Goal: Ask a question: Seek information or help from site administrators or community

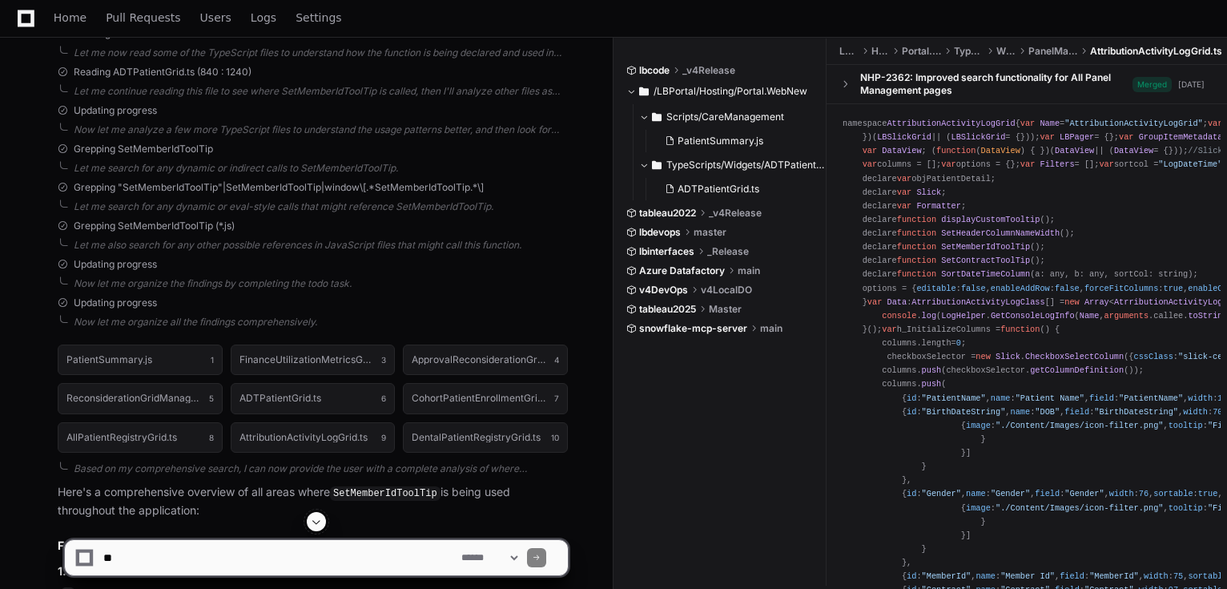
scroll to position [2124, 0]
drag, startPoint x: 66, startPoint y: 18, endPoint x: 102, endPoint y: 0, distance: 40.5
click at [66, 18] on span "Home" at bounding box center [70, 18] width 33 height 10
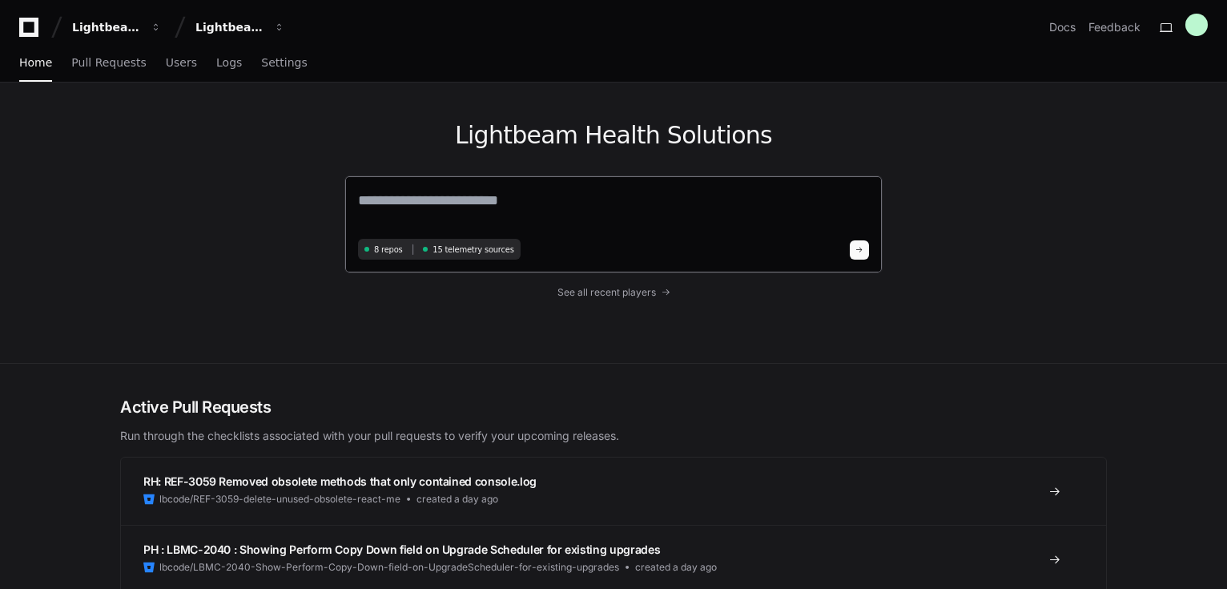
click at [490, 187] on div "8 repos 15 telemetry sources" at bounding box center [613, 224] width 538 height 98
click at [487, 199] on textarea at bounding box center [613, 211] width 511 height 45
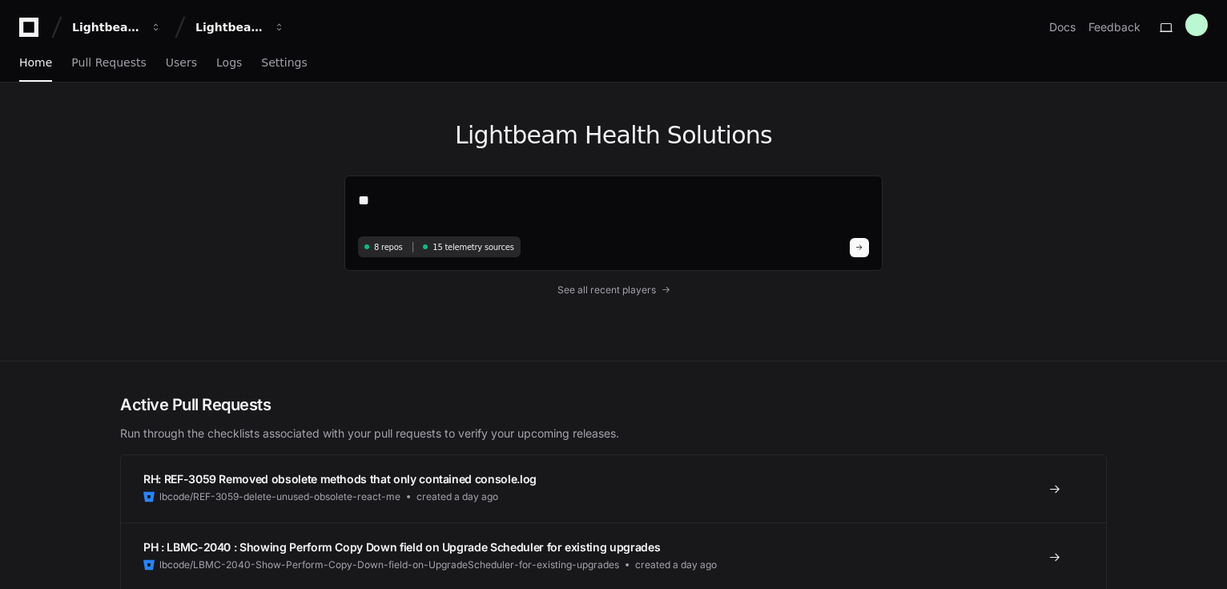
type textarea "*"
click at [445, 195] on textarea at bounding box center [613, 210] width 511 height 42
paste textarea "**********"
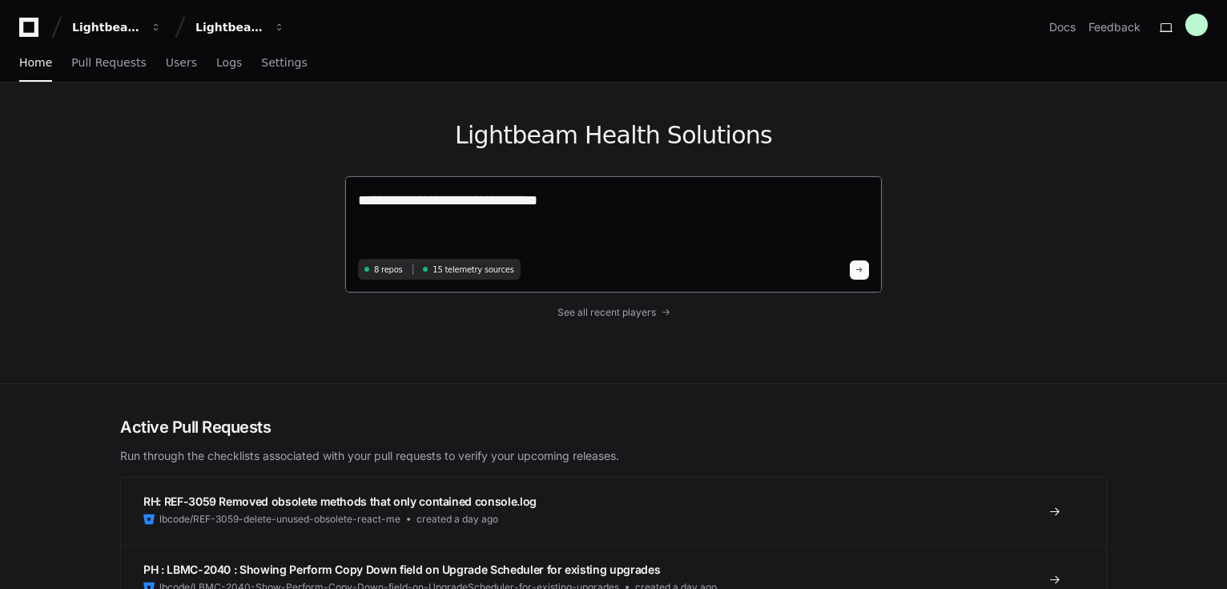
click at [666, 195] on textarea "**********" at bounding box center [613, 221] width 511 height 65
paste textarea "**********"
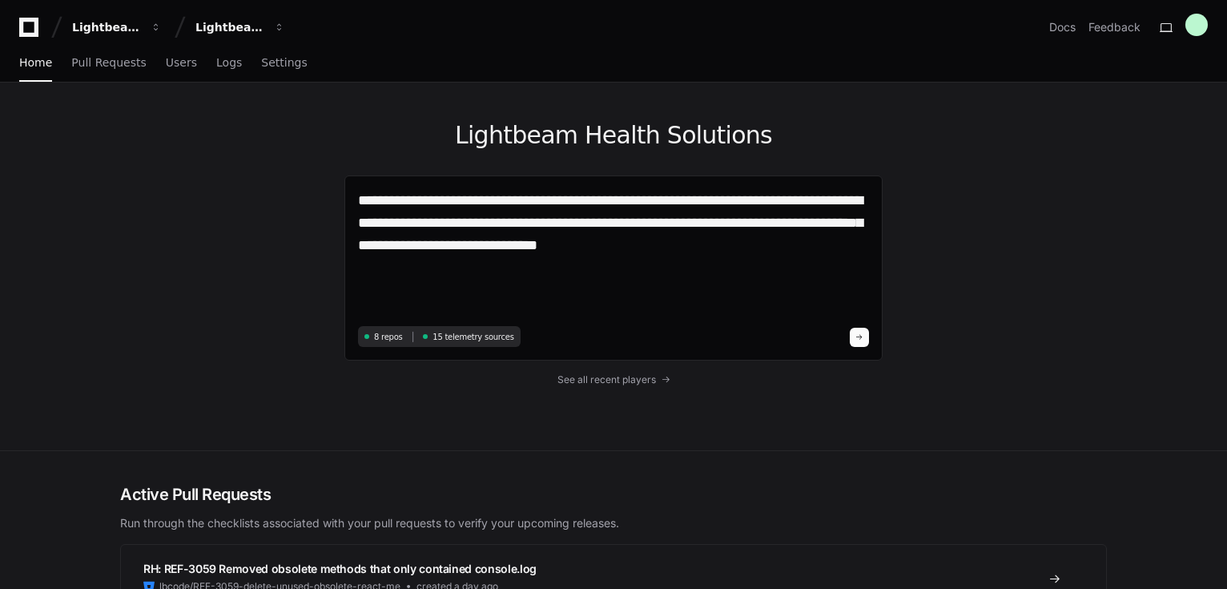
type textarea "**********"
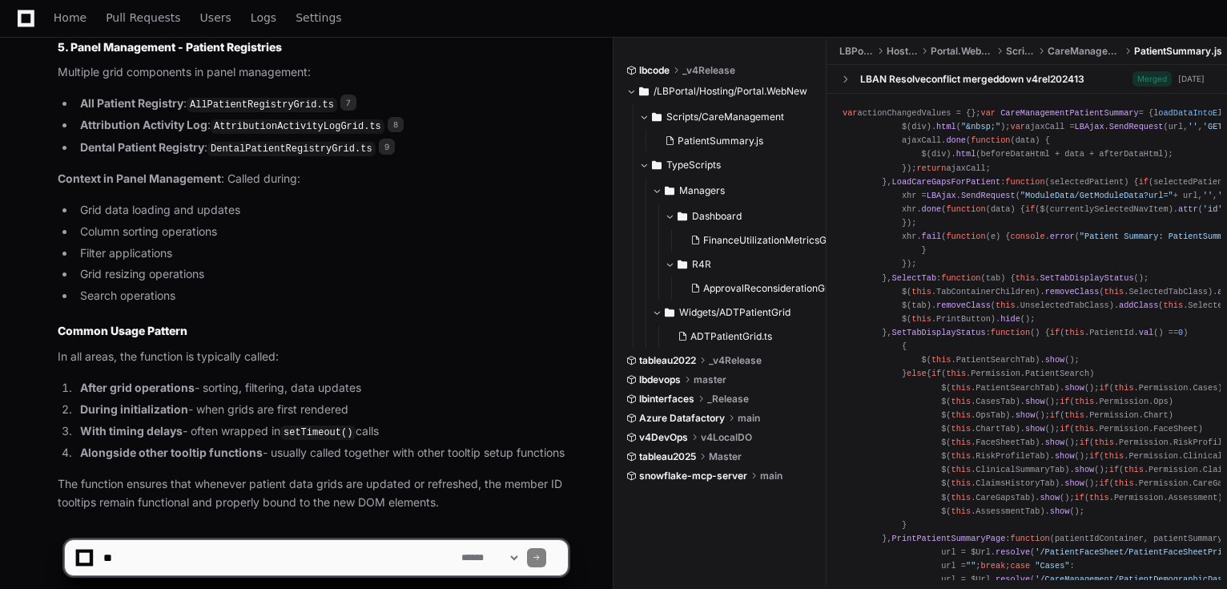
scroll to position [1714, 0]
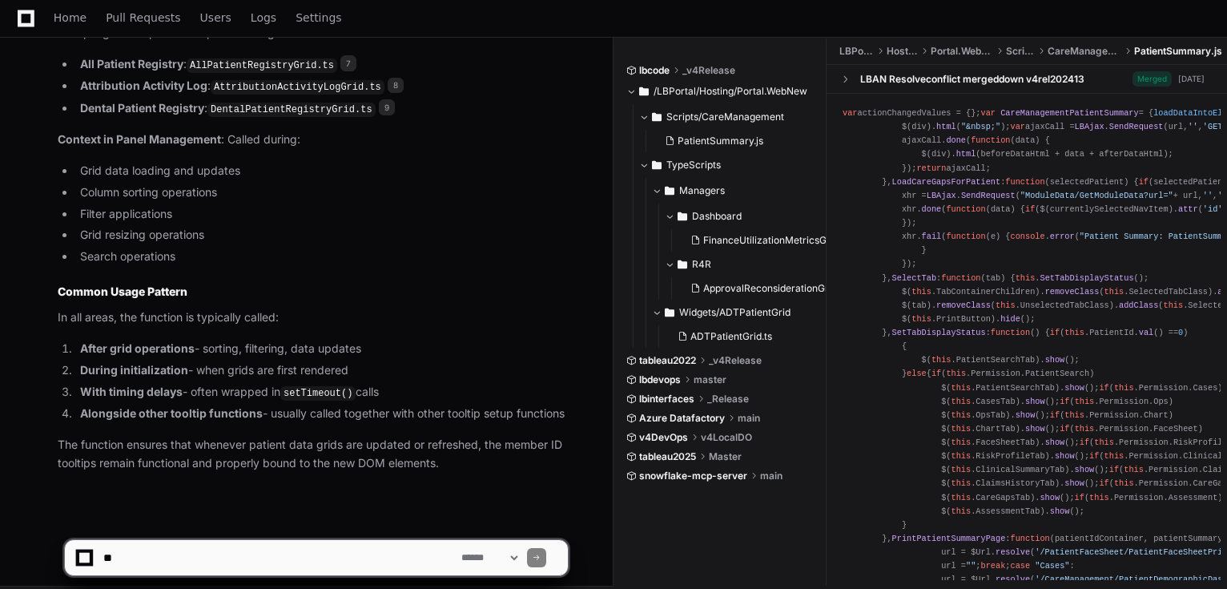
click at [199, 561] on textarea at bounding box center [279, 557] width 358 height 35
click at [200, 554] on textarea at bounding box center [279, 557] width 358 height 35
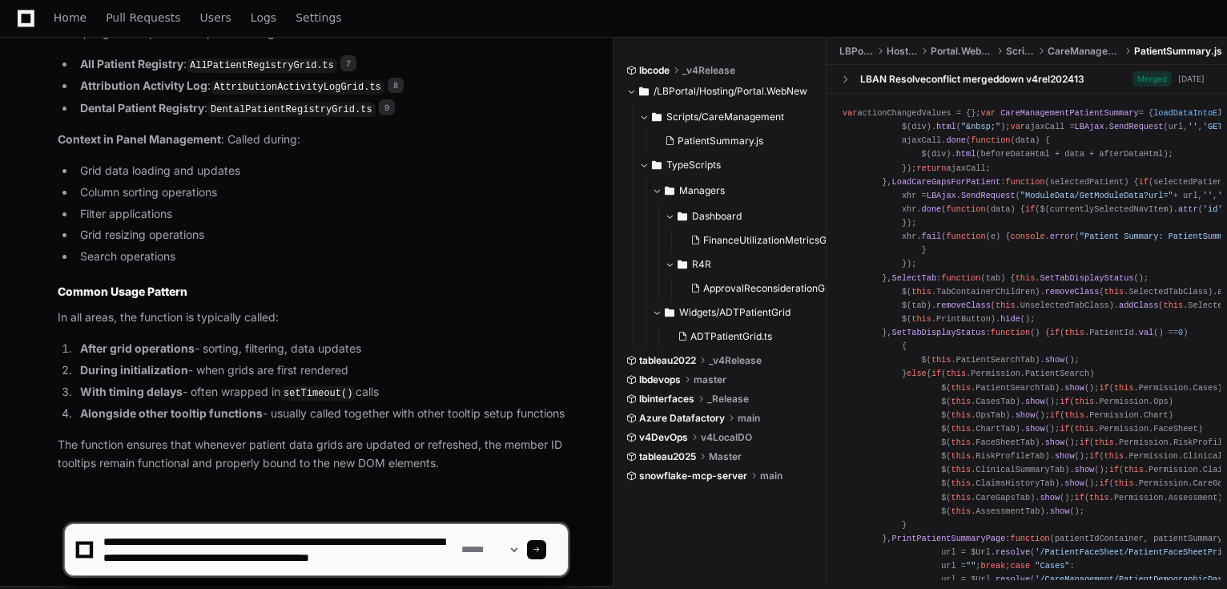
scroll to position [5, 0]
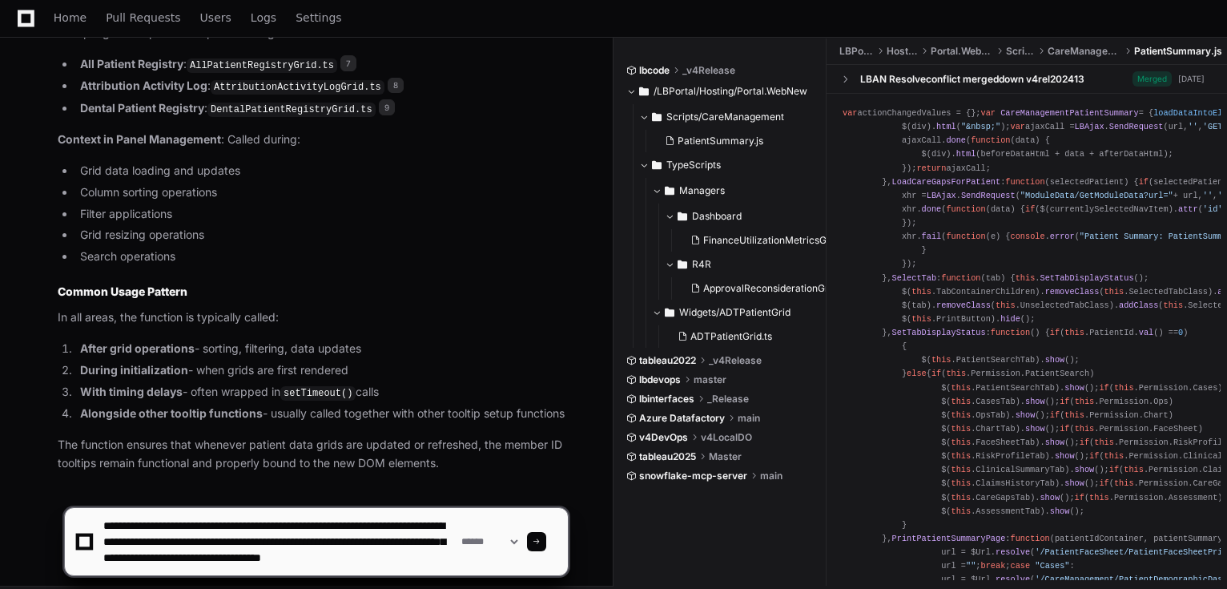
type textarea "**********"
click at [227, 564] on textarea at bounding box center [279, 541] width 358 height 67
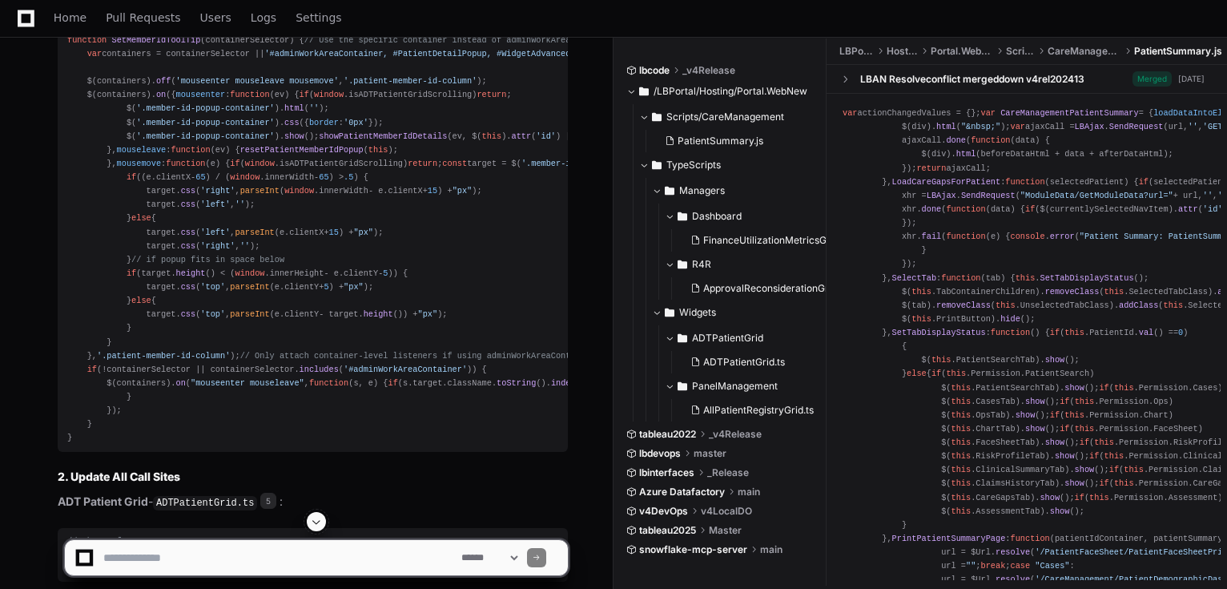
scroll to position [3046, 0]
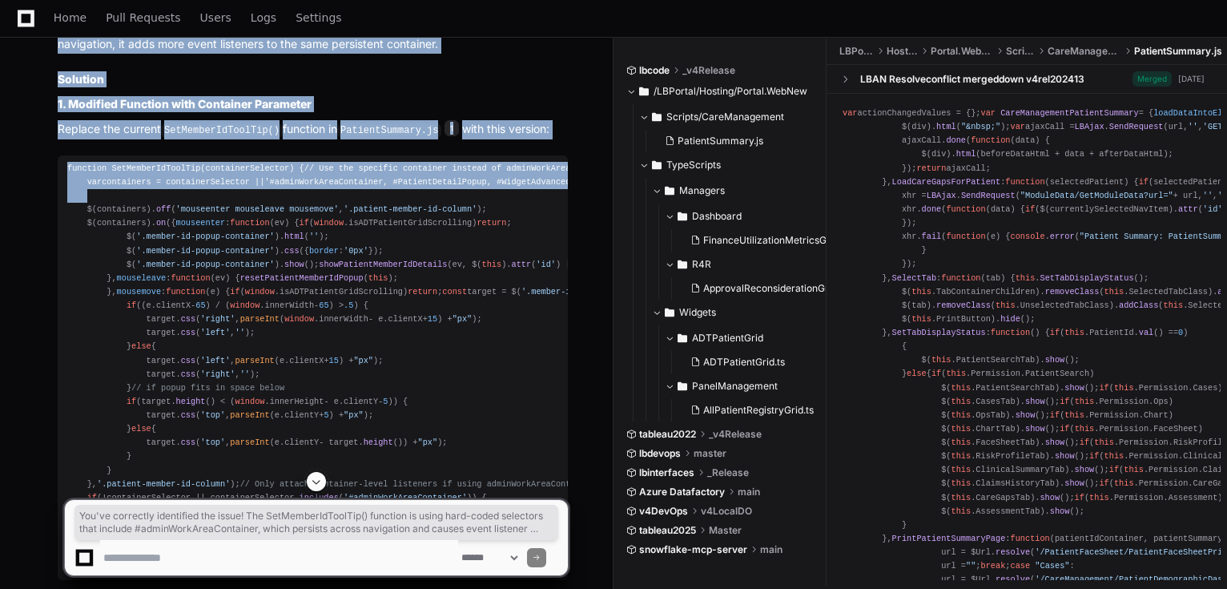
click at [506, 186] on div "function SetMemberIdToolTip ( containerSelector ) { // Use the specific contain…" at bounding box center [312, 368] width 491 height 412
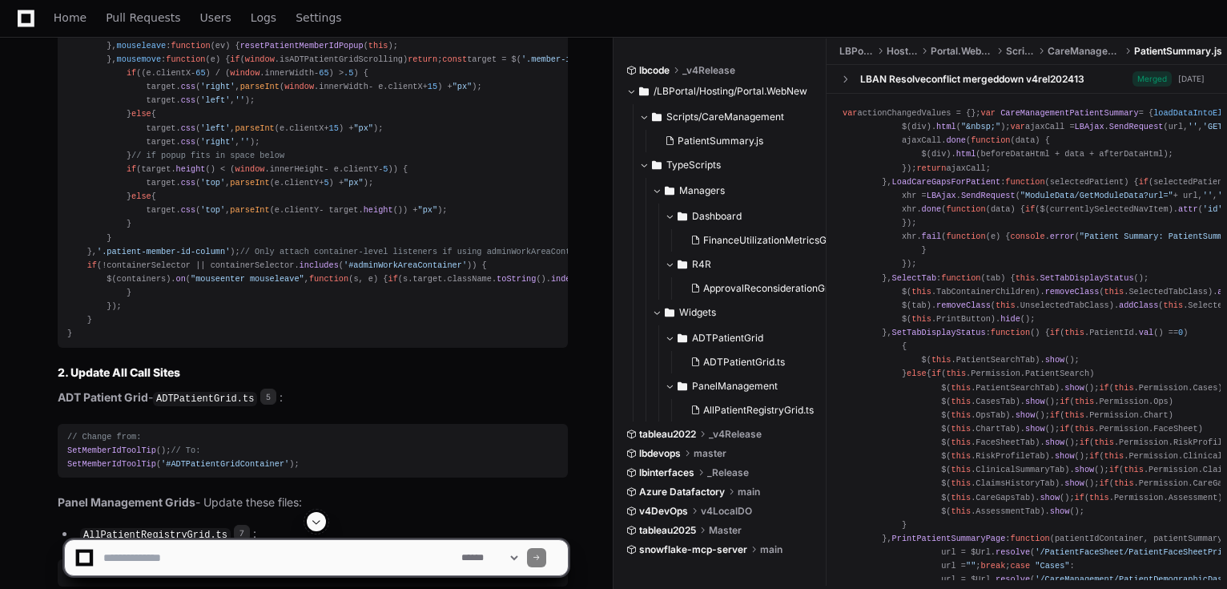
scroll to position [2894, 0]
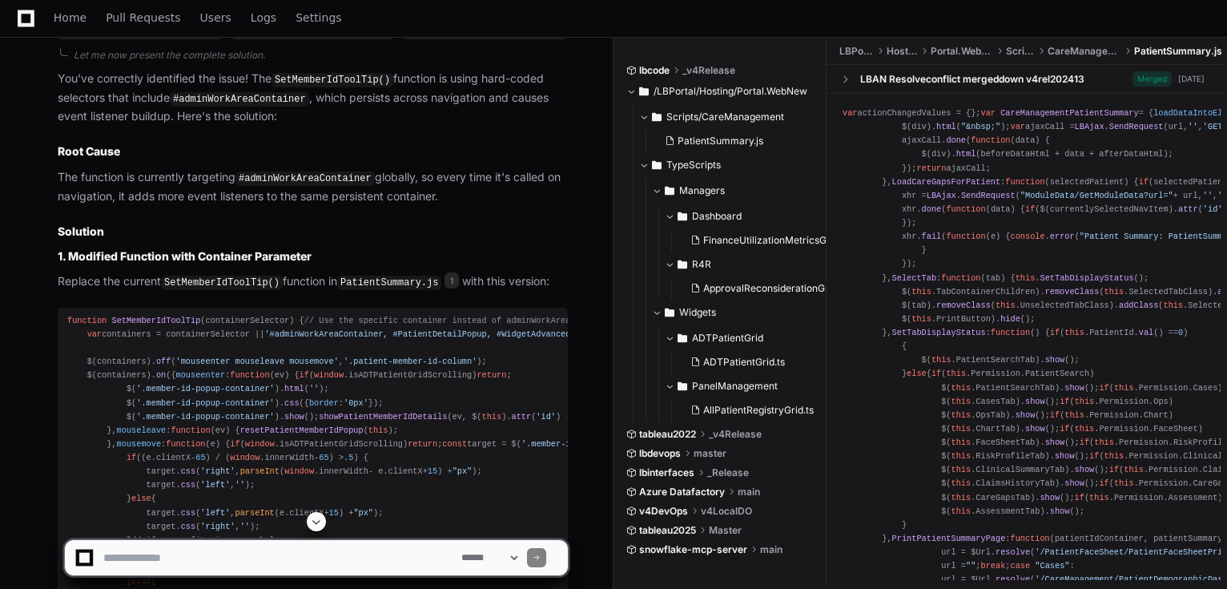
click at [256, 336] on div "function SetMemberIdToolTip ( containerSelector ) { // Use the specific contain…" at bounding box center [312, 520] width 491 height 412
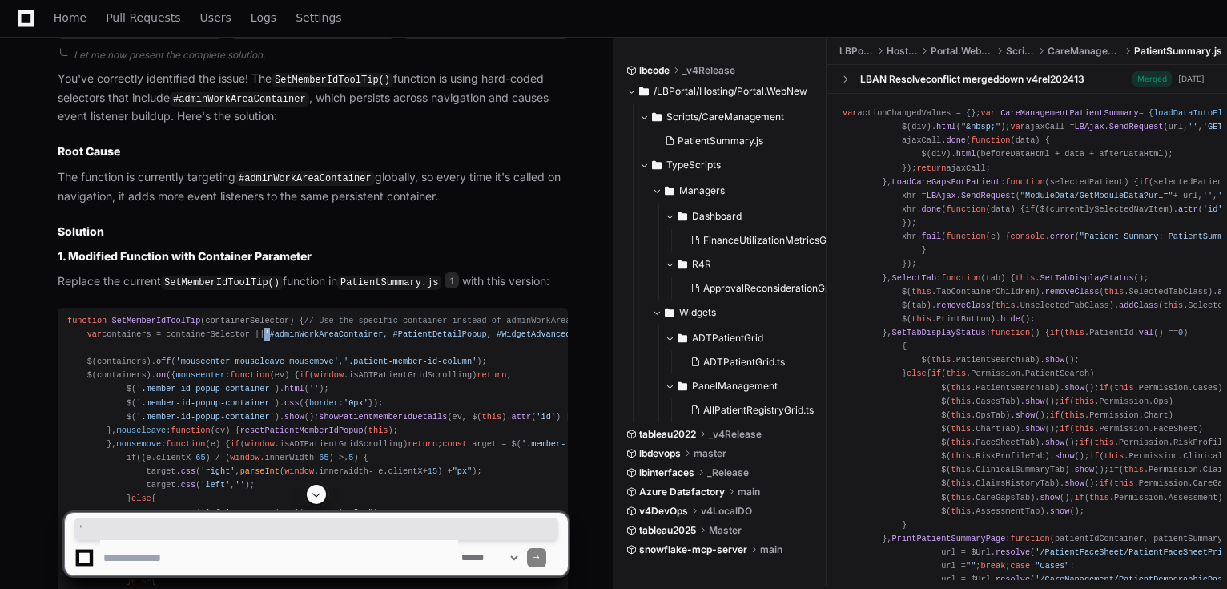
click at [256, 336] on div "function SetMemberIdToolTip ( containerSelector ) { // Use the specific contain…" at bounding box center [312, 520] width 491 height 412
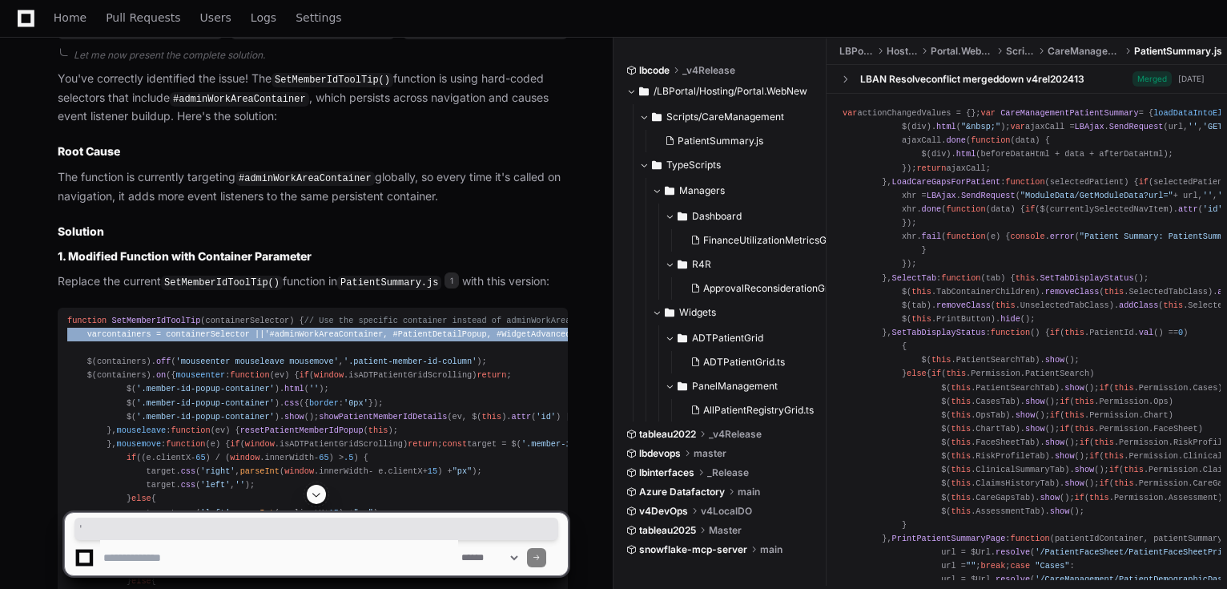
click at [256, 336] on div "function SetMemberIdToolTip ( containerSelector ) { // Use the specific contain…" at bounding box center [312, 520] width 491 height 412
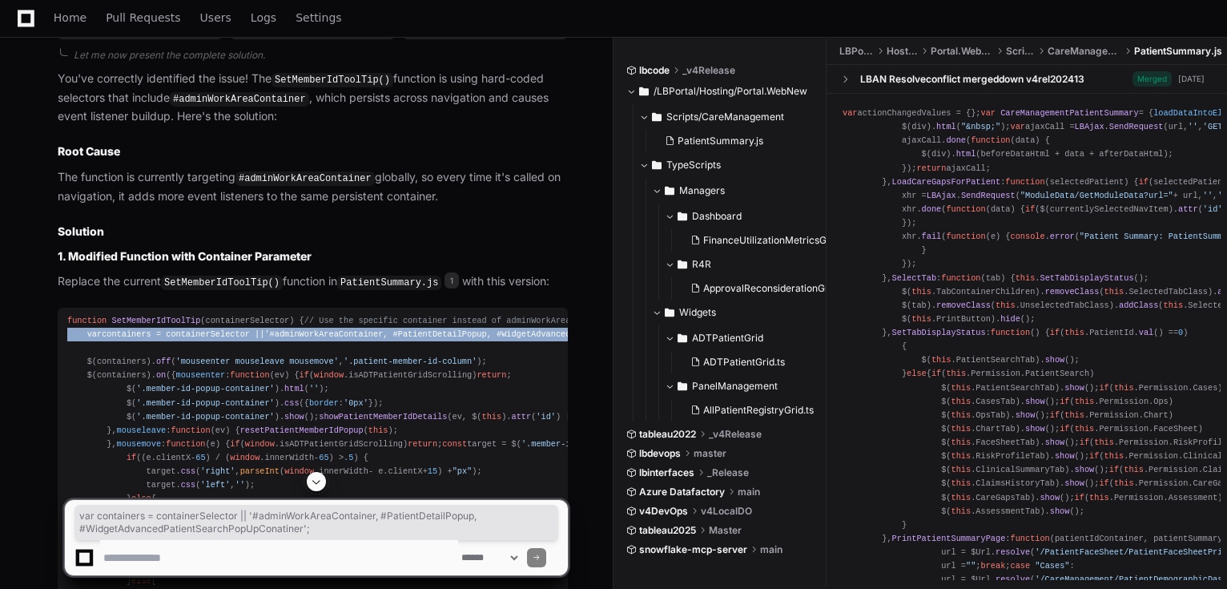
copy div "var containers = containerSelector || '#adminWorkAreaContainer, #PatientDetailP…"
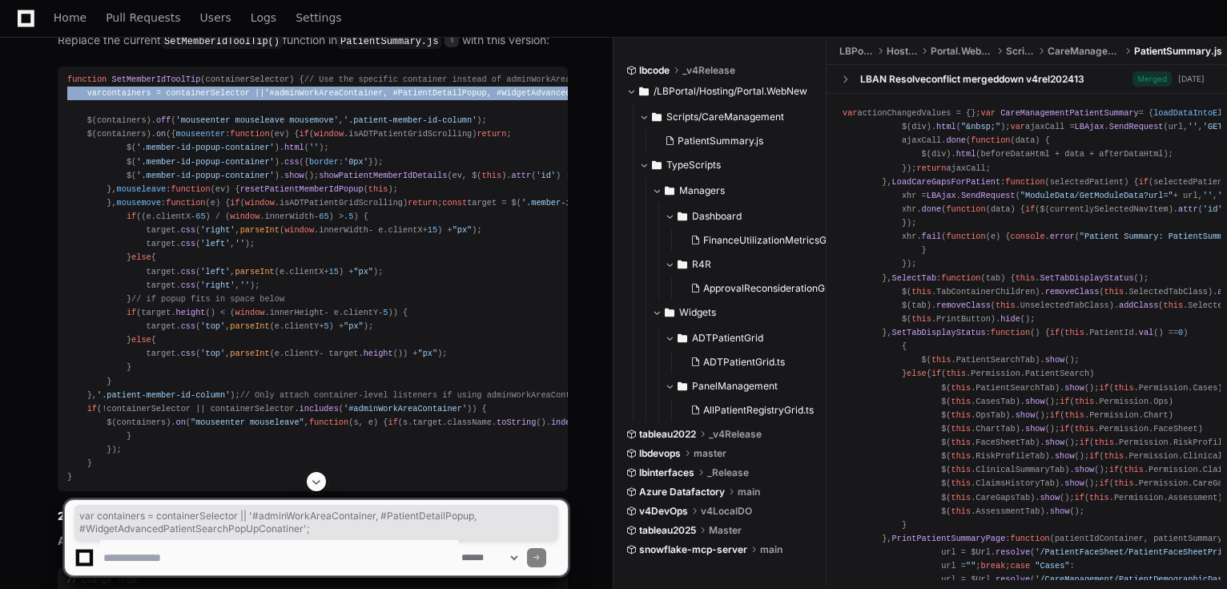
scroll to position [3086, 0]
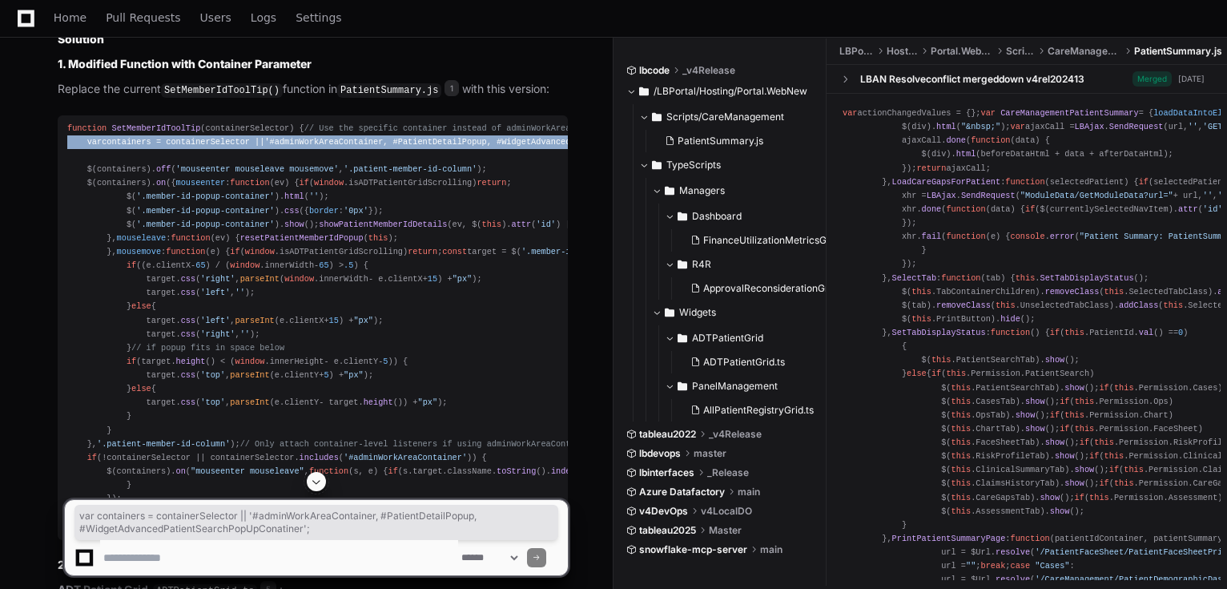
click at [506, 137] on span "'#adminWorkAreaContainer, #PatientDetailPopup, #WidgetAdvancedPatientSearchPopU…" at bounding box center [486, 142] width 444 height 10
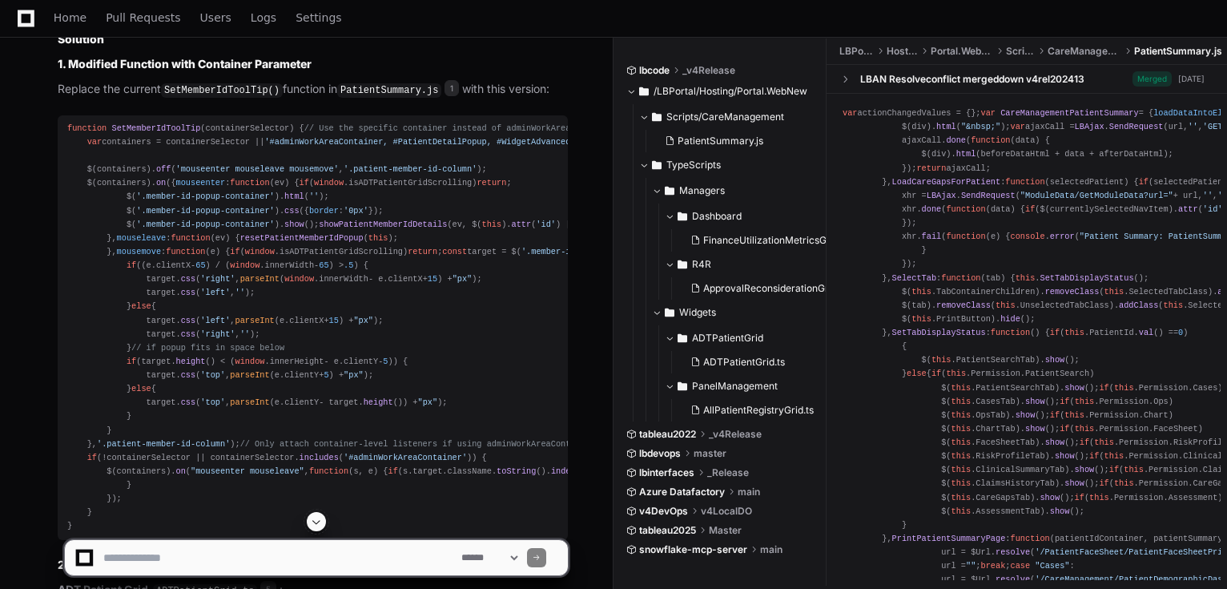
click at [506, 139] on span "'#adminWorkAreaContainer, #PatientDetailPopup, #WidgetAdvancedPatientSearchPopU…" at bounding box center [486, 142] width 444 height 10
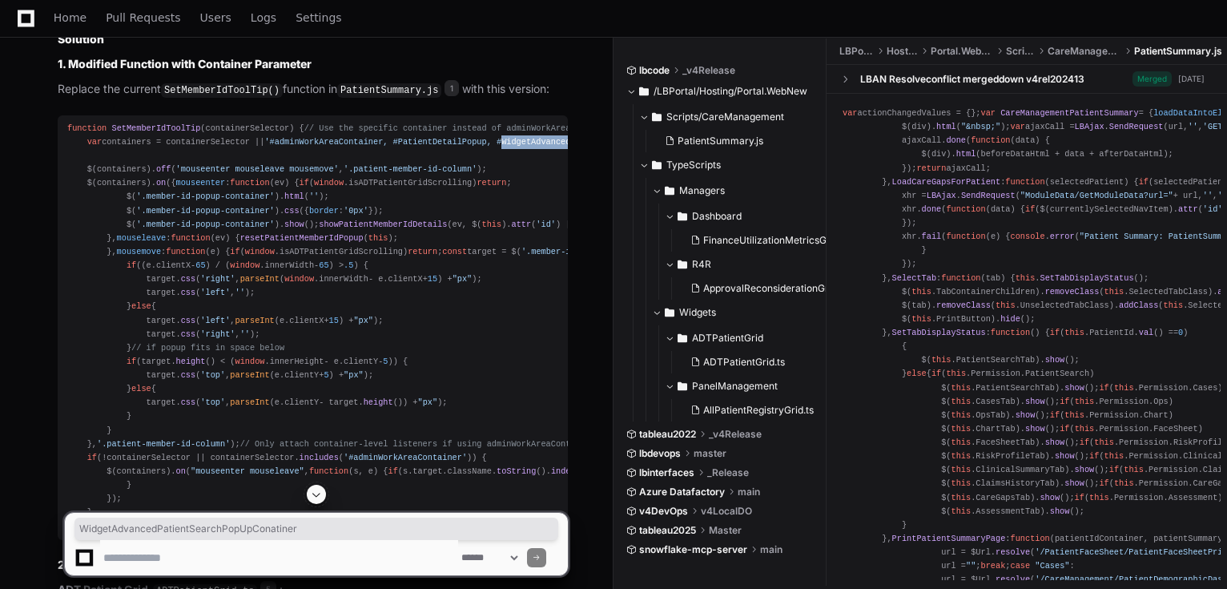
click at [506, 139] on span "'#adminWorkAreaContainer, #PatientDetailPopup, #WidgetAdvancedPatientSearchPopU…" at bounding box center [486, 142] width 444 height 10
copy span "WidgetAdvancedPatientSearchPopUpConatiner"
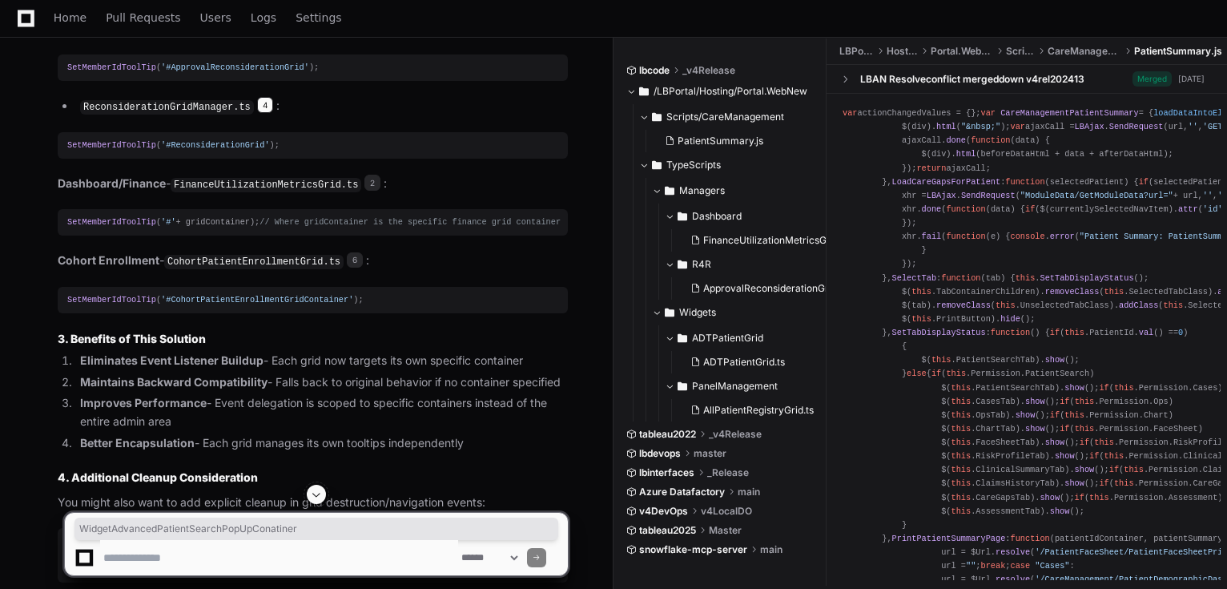
scroll to position [4112, 0]
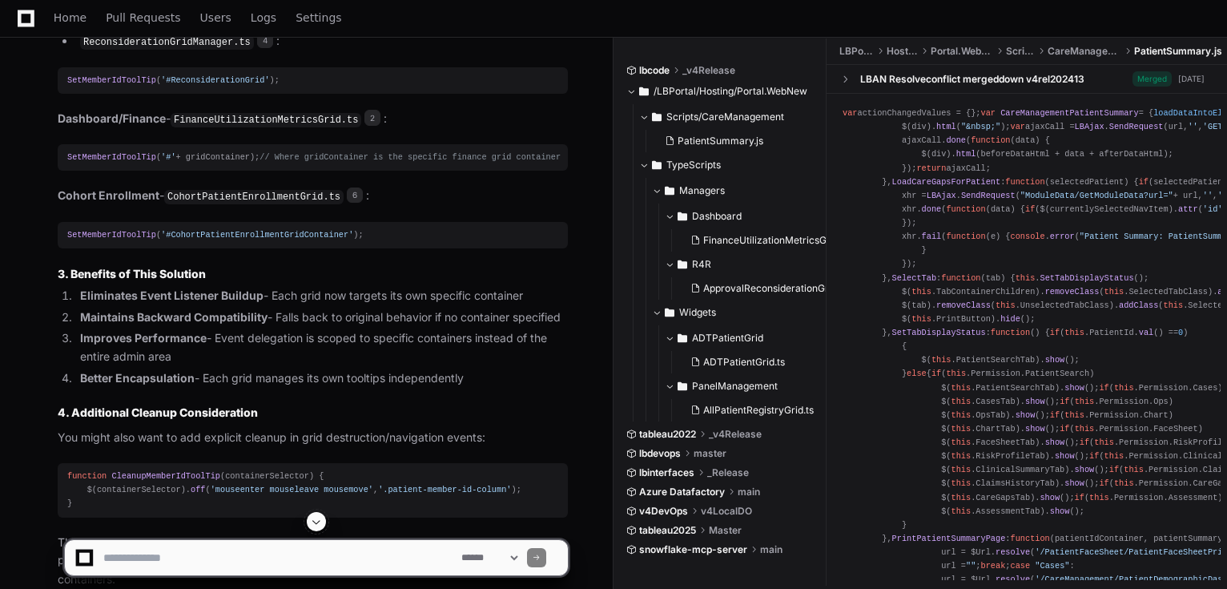
click at [273, 127] on code "FinanceUtilizationMetricsGrid.ts" at bounding box center [266, 120] width 191 height 14
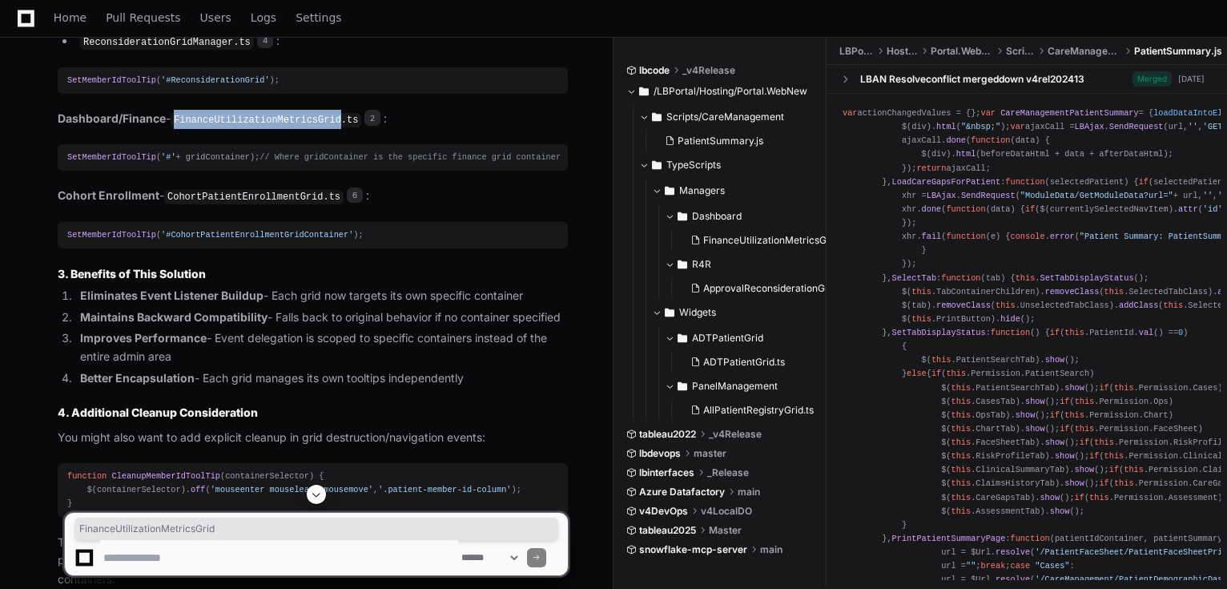
copy code "FinanceUtilizationMetricsGrid"
click at [227, 548] on textarea at bounding box center [279, 557] width 358 height 35
drag, startPoint x: 189, startPoint y: 554, endPoint x: 189, endPoint y: 563, distance: 8.8
click at [189, 562] on textarea at bounding box center [279, 557] width 358 height 35
click at [187, 552] on textarea at bounding box center [279, 557] width 358 height 35
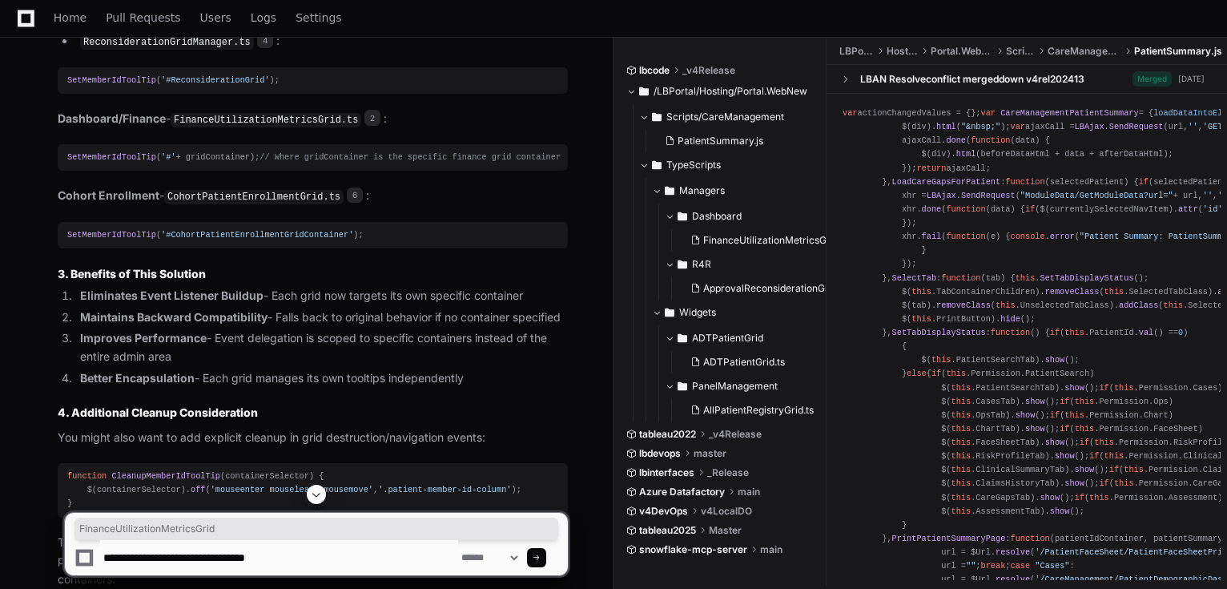
type textarea "**********"
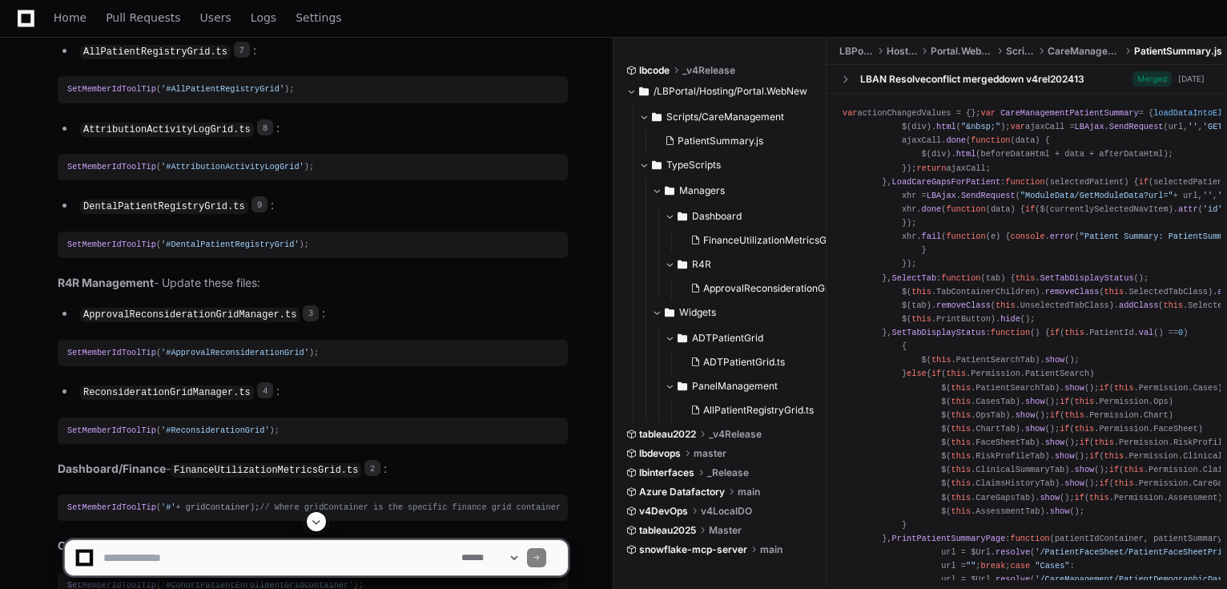
scroll to position [3830, 0]
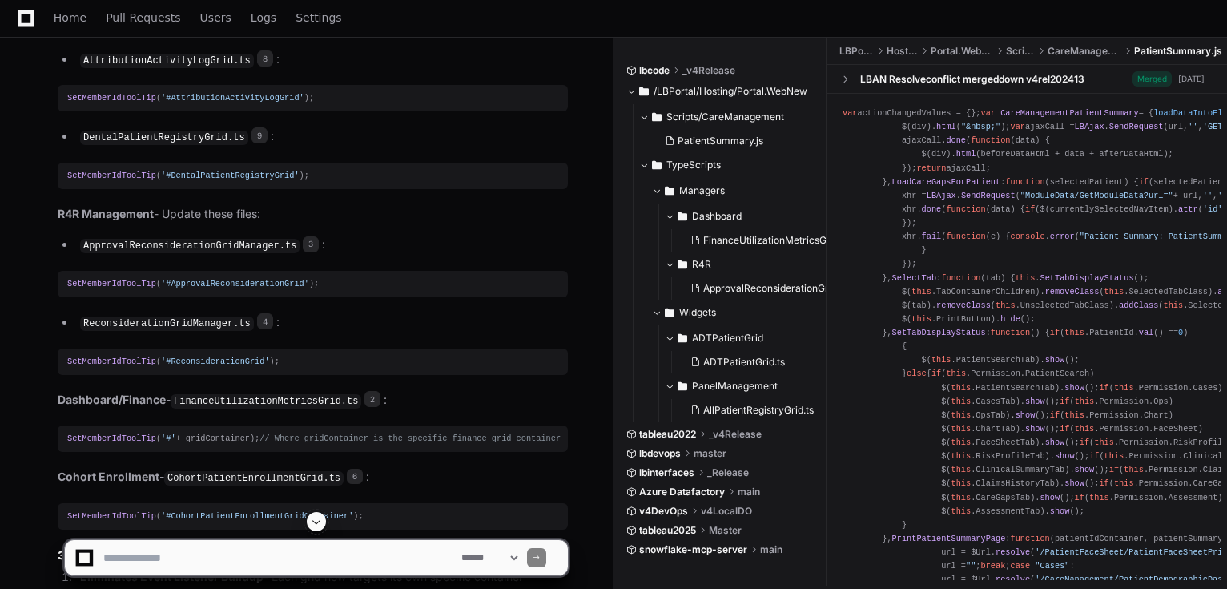
click at [167, 183] on div "SetMemberIdToolTip ( '#DentalPatientRegistryGrid' );" at bounding box center [312, 176] width 491 height 14
click at [211, 288] on span "'#ApprovalReconsiderationGrid'" at bounding box center [235, 284] width 148 height 10
drag, startPoint x: 212, startPoint y: 489, endPoint x: 183, endPoint y: 481, distance: 30.7
click at [183, 288] on span "'#ApprovalReconsiderationGrid'" at bounding box center [235, 284] width 148 height 10
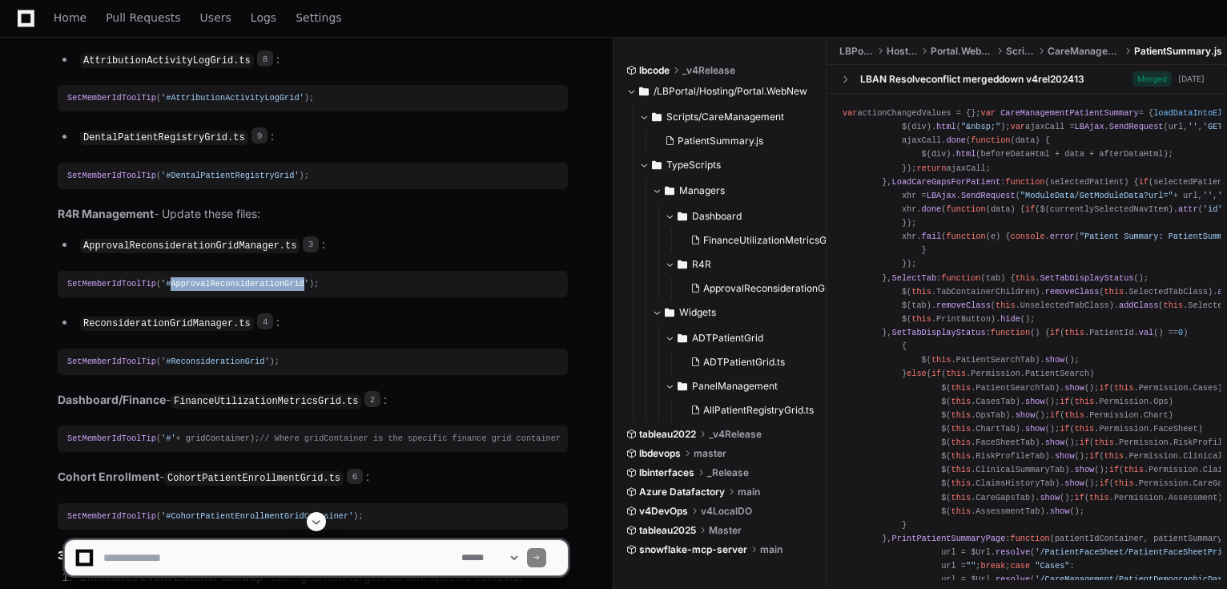
click at [183, 288] on span "'#ApprovalReconsiderationGrid'" at bounding box center [235, 284] width 148 height 10
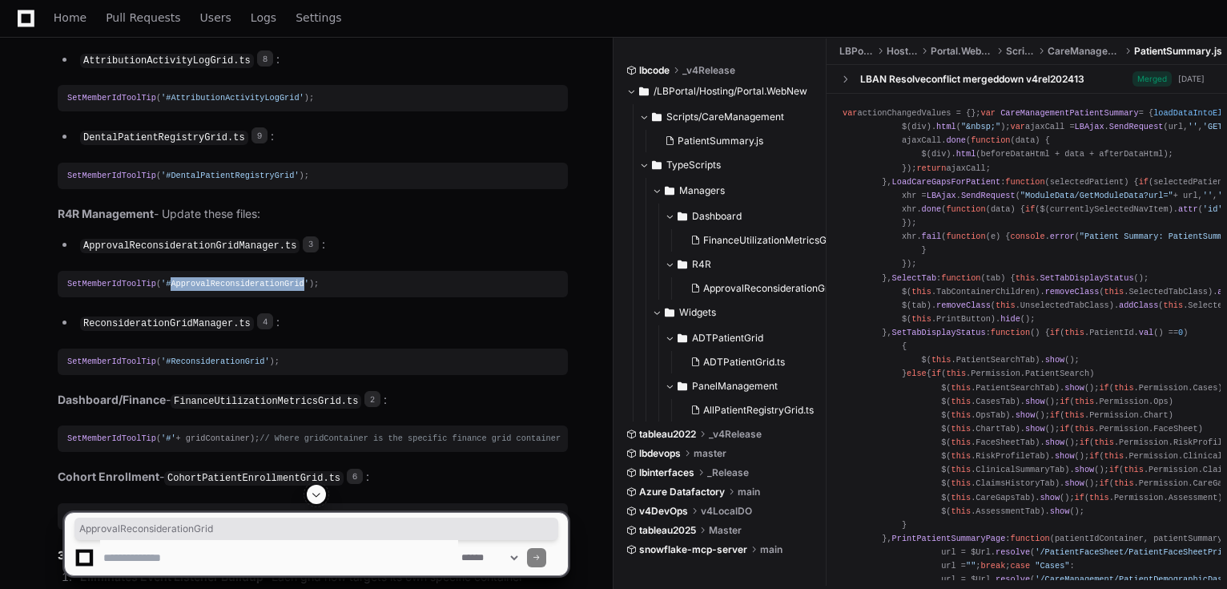
copy span "ApprovalReconsiderationGrid"
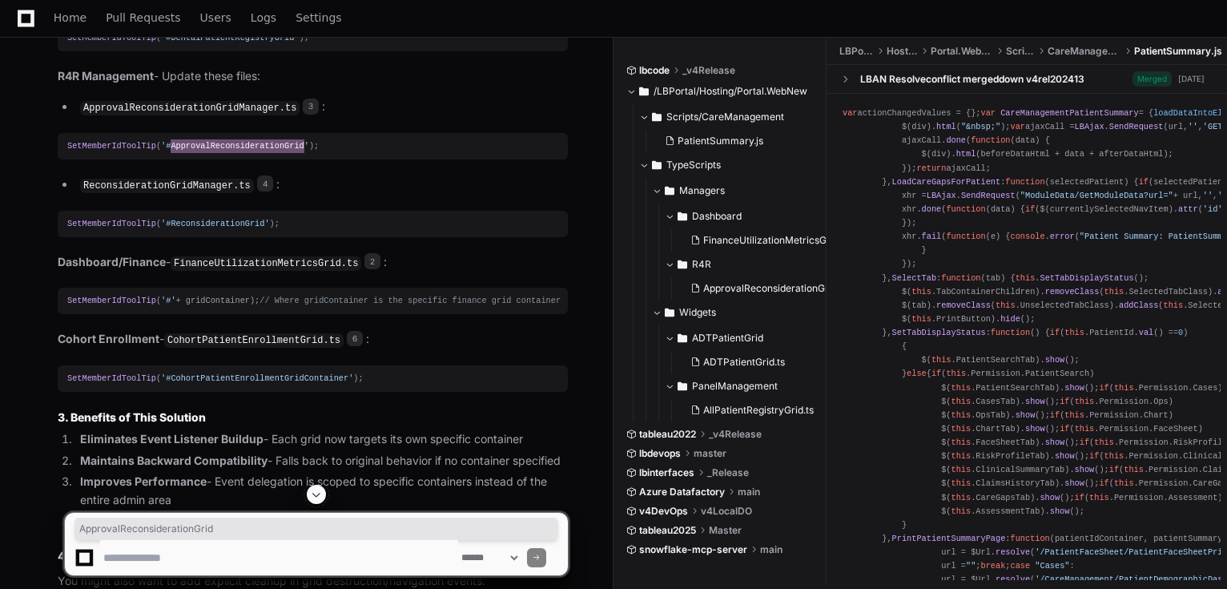
scroll to position [4023, 0]
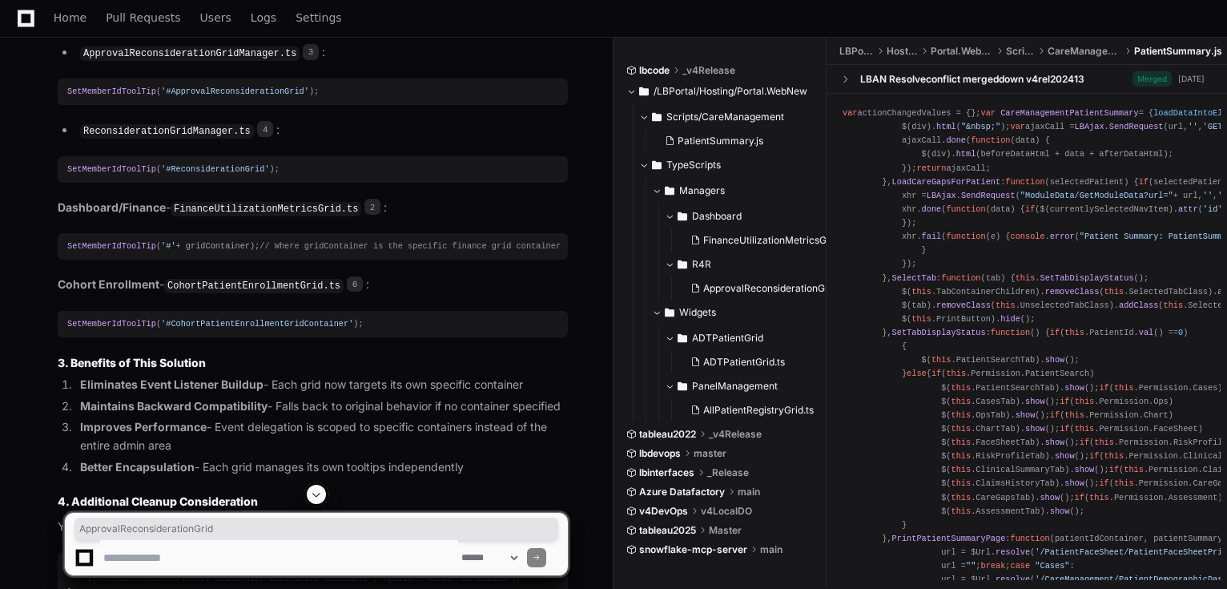
click at [211, 174] on span "'#ReconsiderationGrid'" at bounding box center [215, 169] width 109 height 10
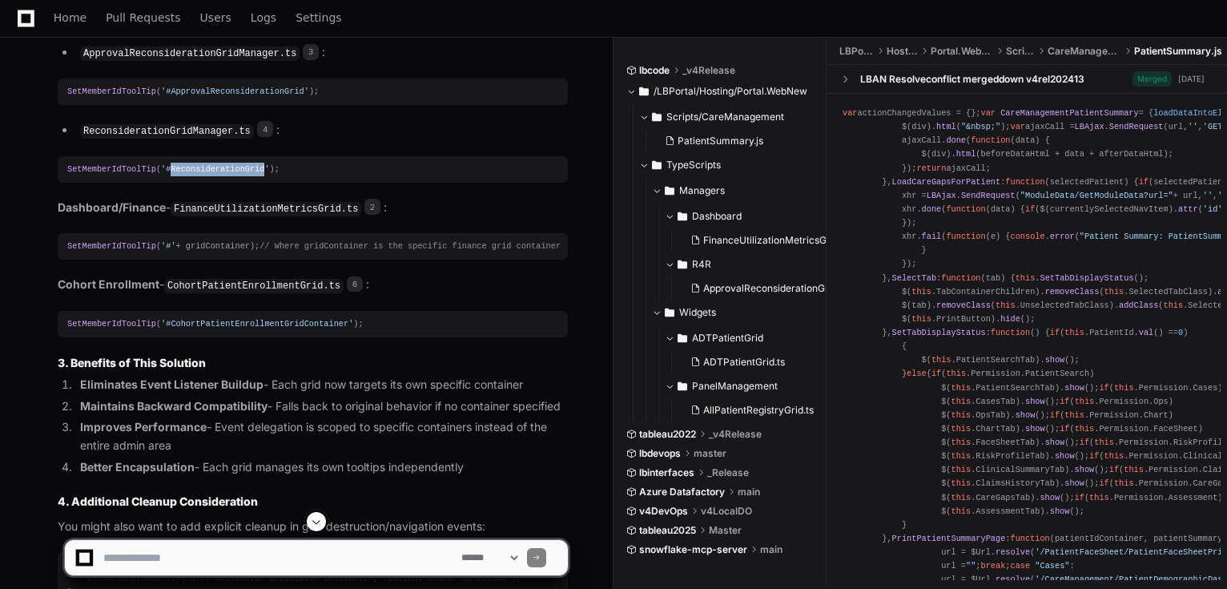
click at [211, 174] on span "'#ReconsiderationGrid'" at bounding box center [215, 169] width 109 height 10
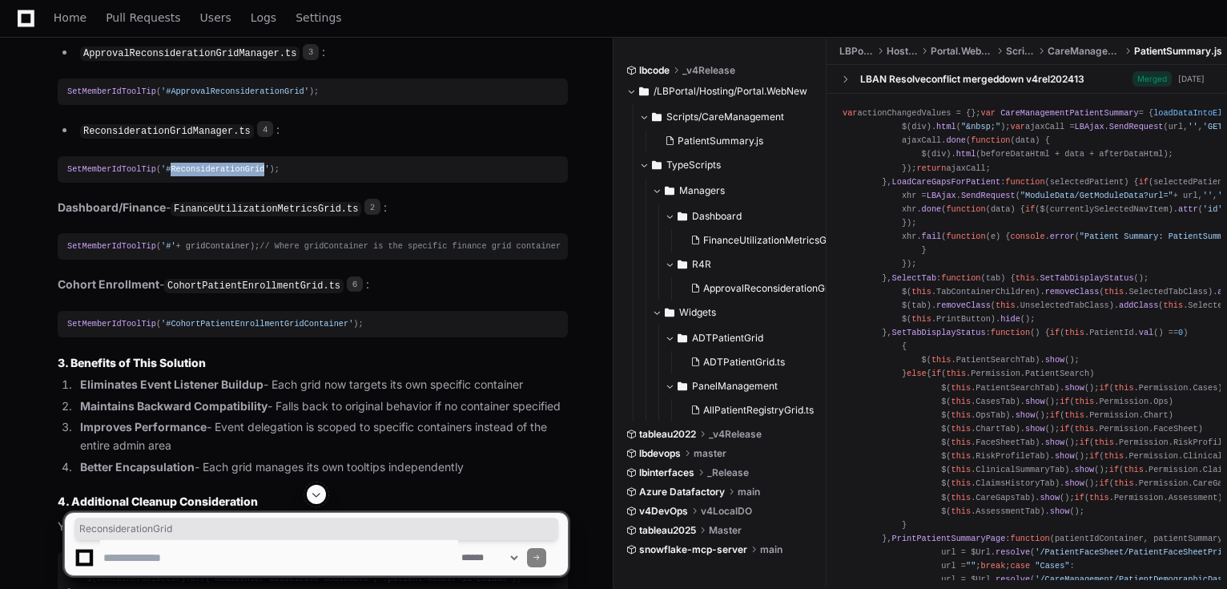
copy span "ReconsiderationGrid"
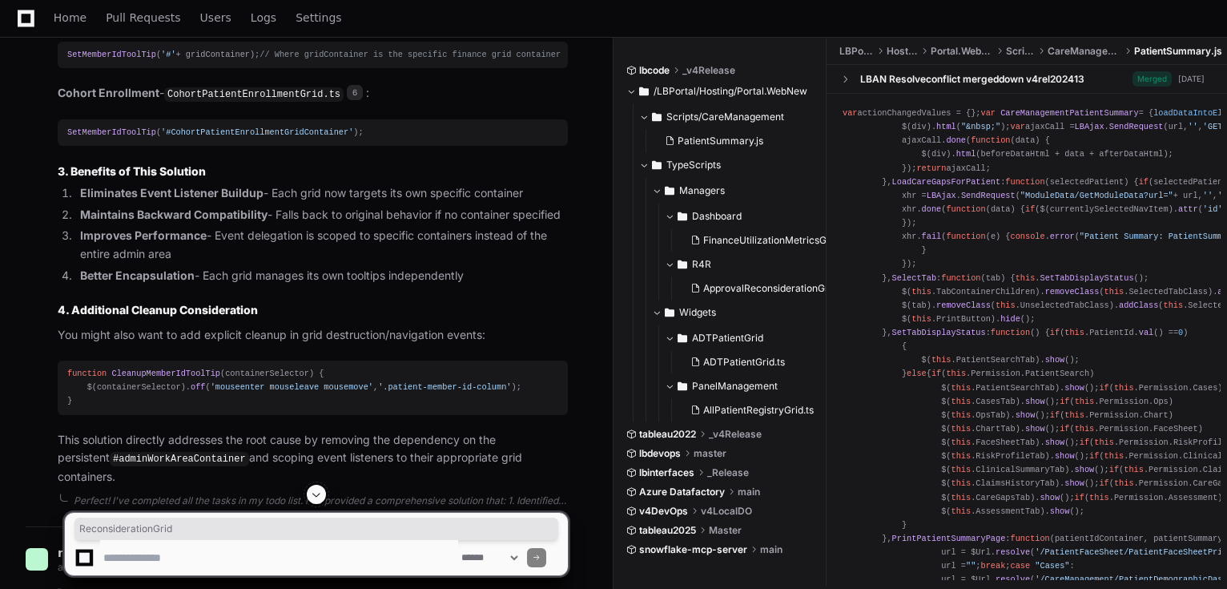
scroll to position [4215, 0]
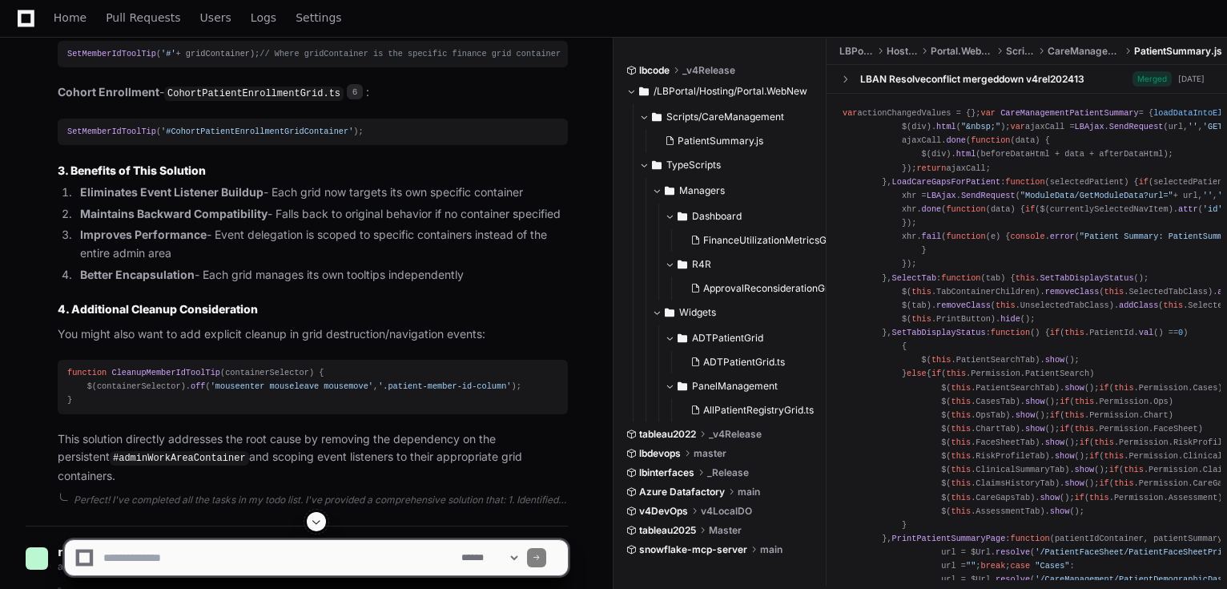
click at [215, 136] on span "'#CohortPatientEnrollmentGridContainer'" at bounding box center [257, 132] width 192 height 10
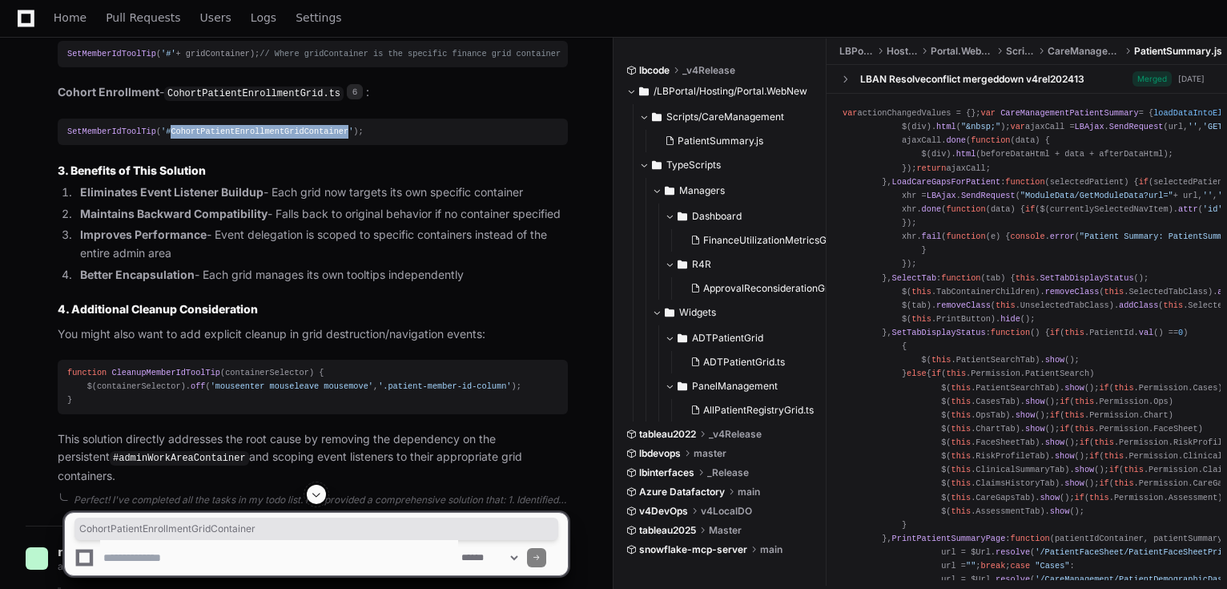
copy span "CohortPatientEnrollmentGridContainer"
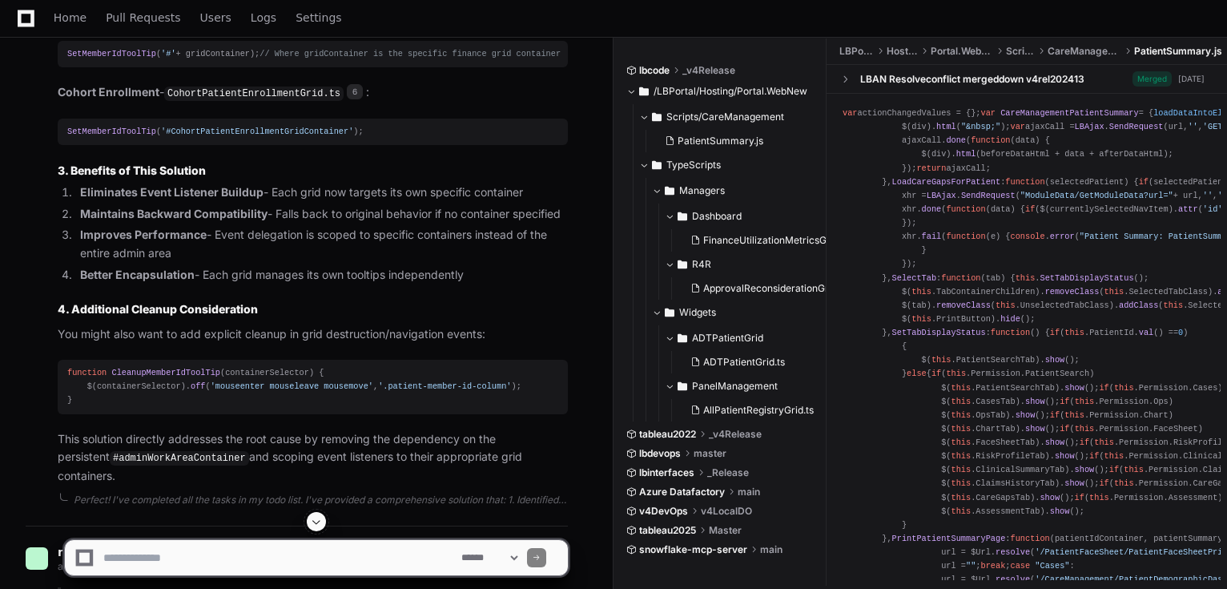
click at [289, 565] on textarea at bounding box center [279, 557] width 358 height 35
paste textarea "**********"
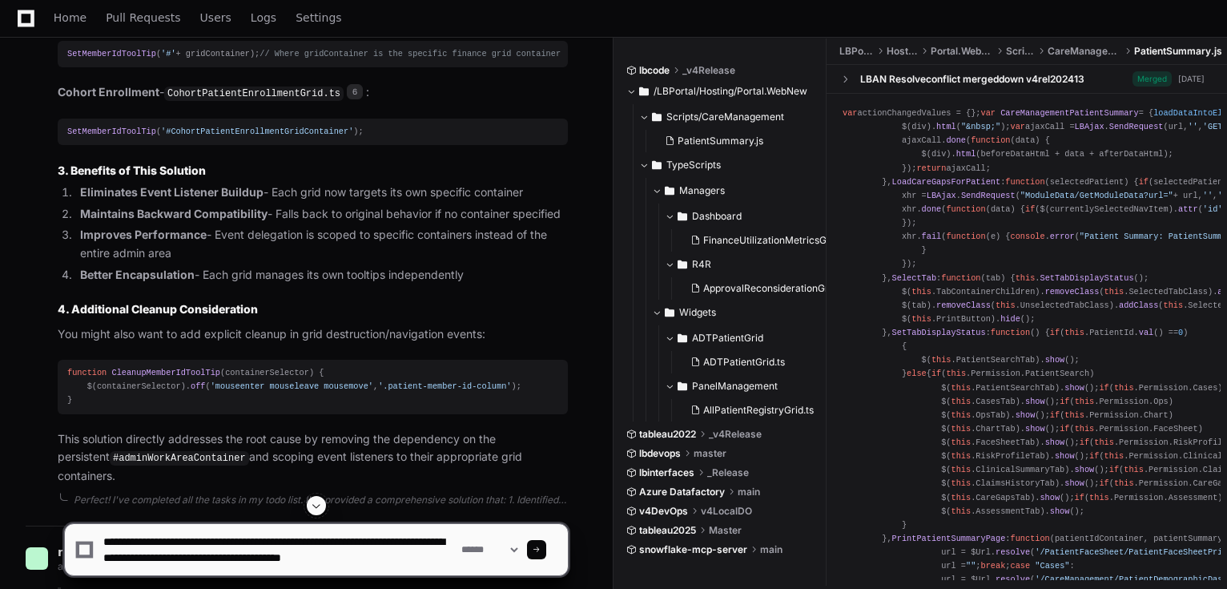
scroll to position [5, 0]
type textarea "**********"
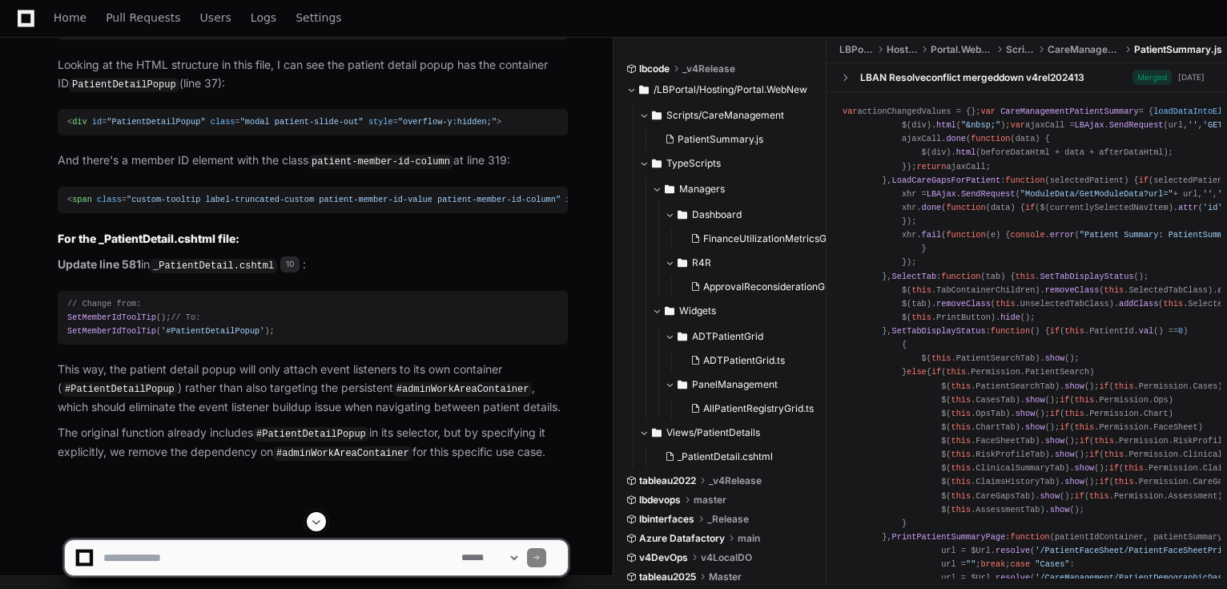
scroll to position [6175, 0]
click at [134, 127] on span ""PatientDetailPopup"" at bounding box center [156, 122] width 99 height 10
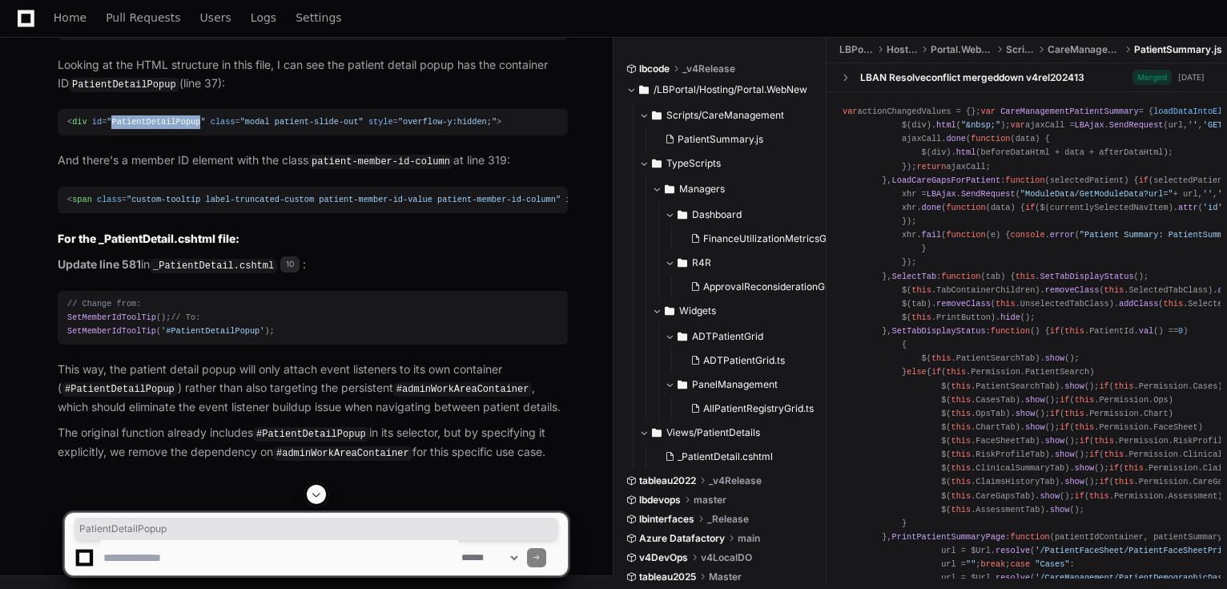
click at [135, 127] on span ""PatientDetailPopup"" at bounding box center [156, 122] width 99 height 10
copy span "PatientDetailPopup"
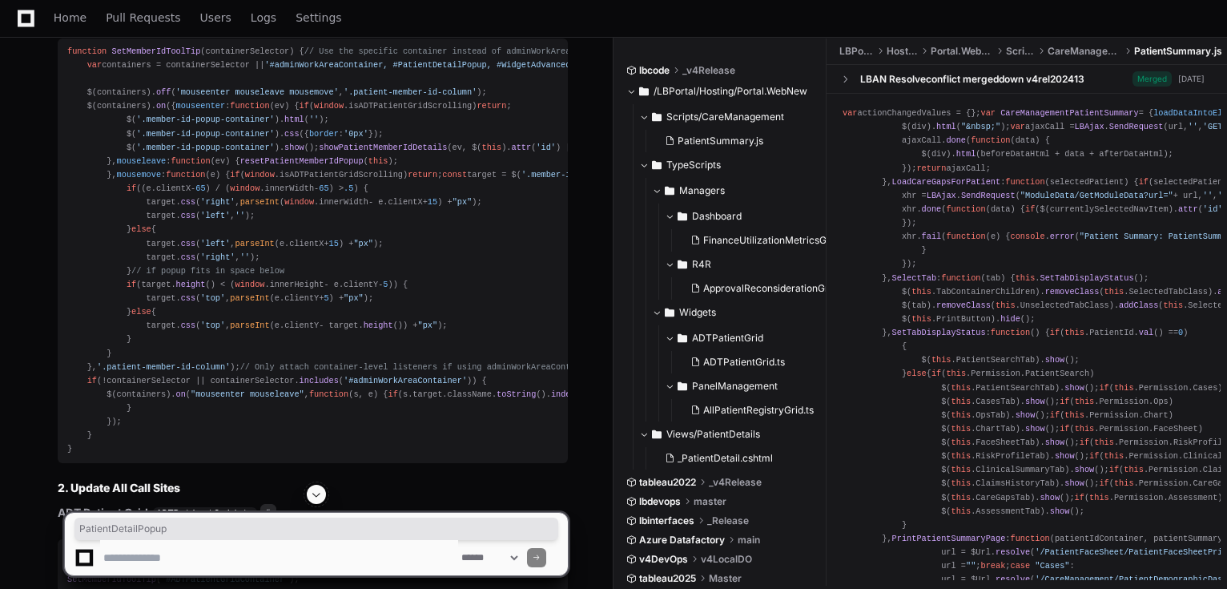
scroll to position [3035, 0]
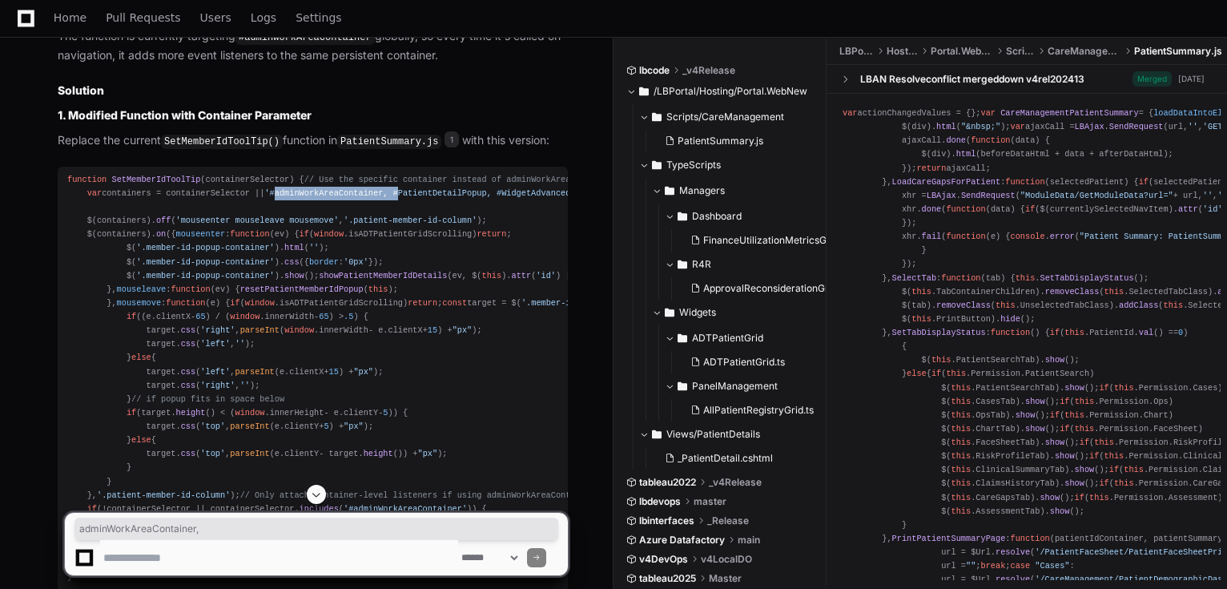
drag, startPoint x: 266, startPoint y: 189, endPoint x: 378, endPoint y: 193, distance: 112.2
click at [378, 193] on span "'#adminWorkAreaContainer, #PatientDetailPopup, #WidgetAdvancedPatientSearchPopU…" at bounding box center [486, 193] width 444 height 10
click at [361, 202] on div "function SetMemberIdToolTip ( containerSelector ) { // Use the specific contain…" at bounding box center [312, 379] width 491 height 412
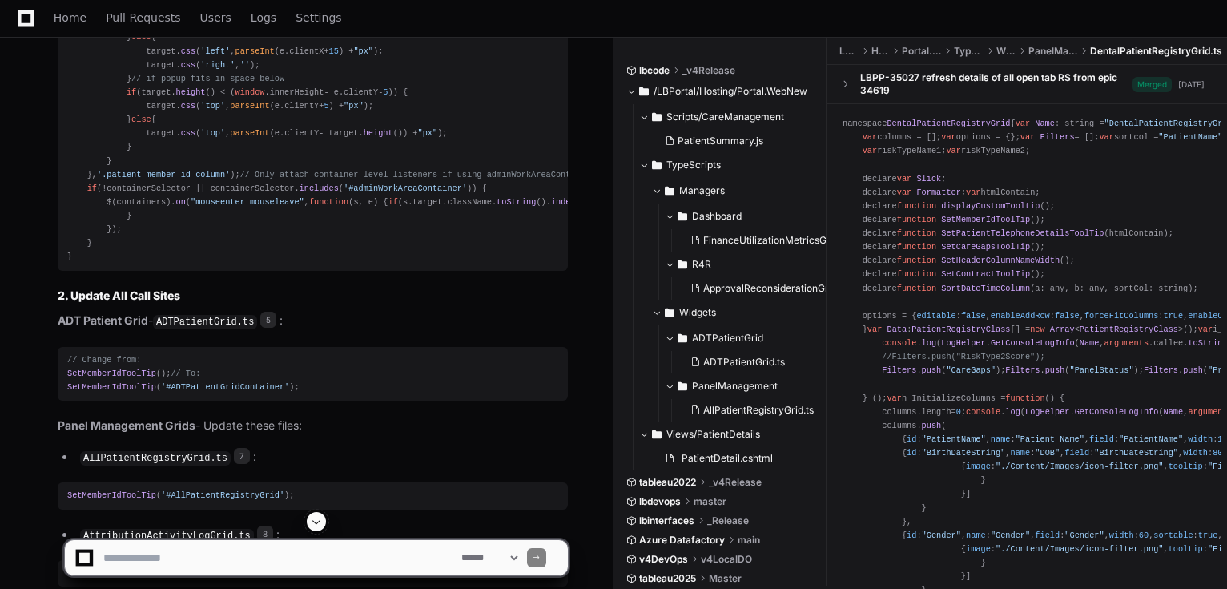
scroll to position [3099, 0]
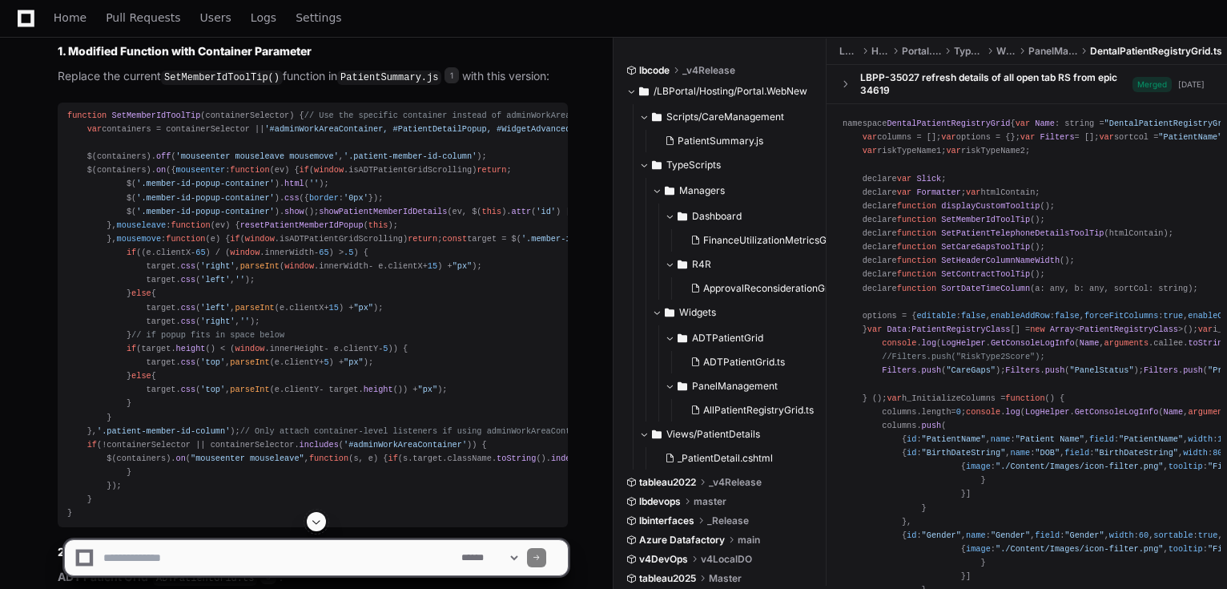
click at [204, 566] on textarea at bounding box center [279, 557] width 358 height 35
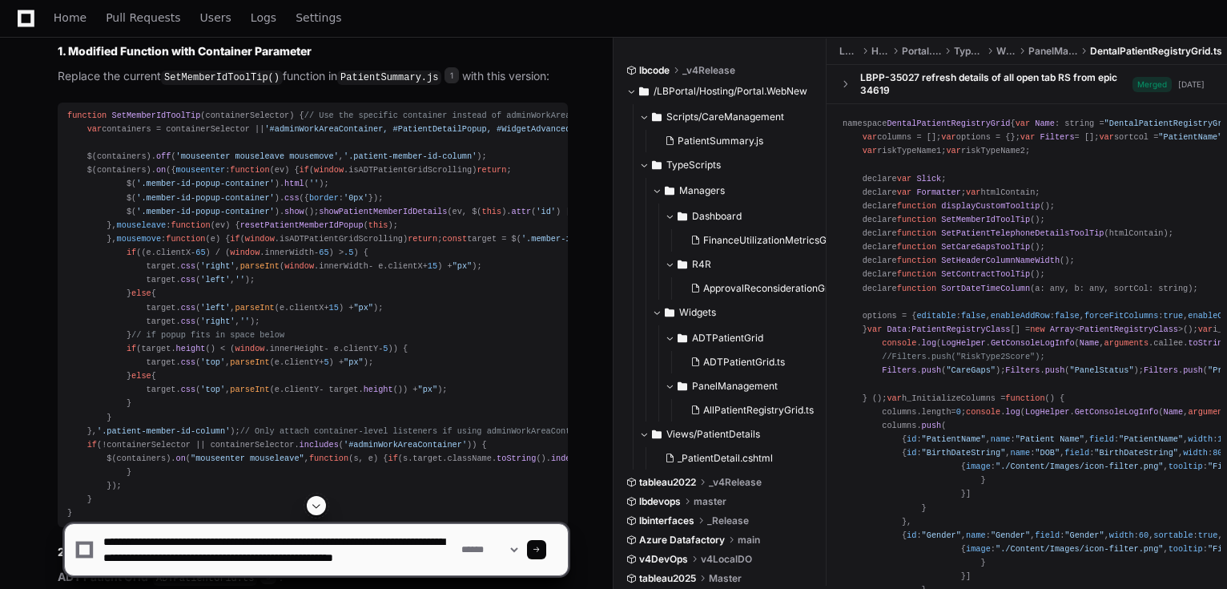
scroll to position [5, 0]
type textarea "**********"
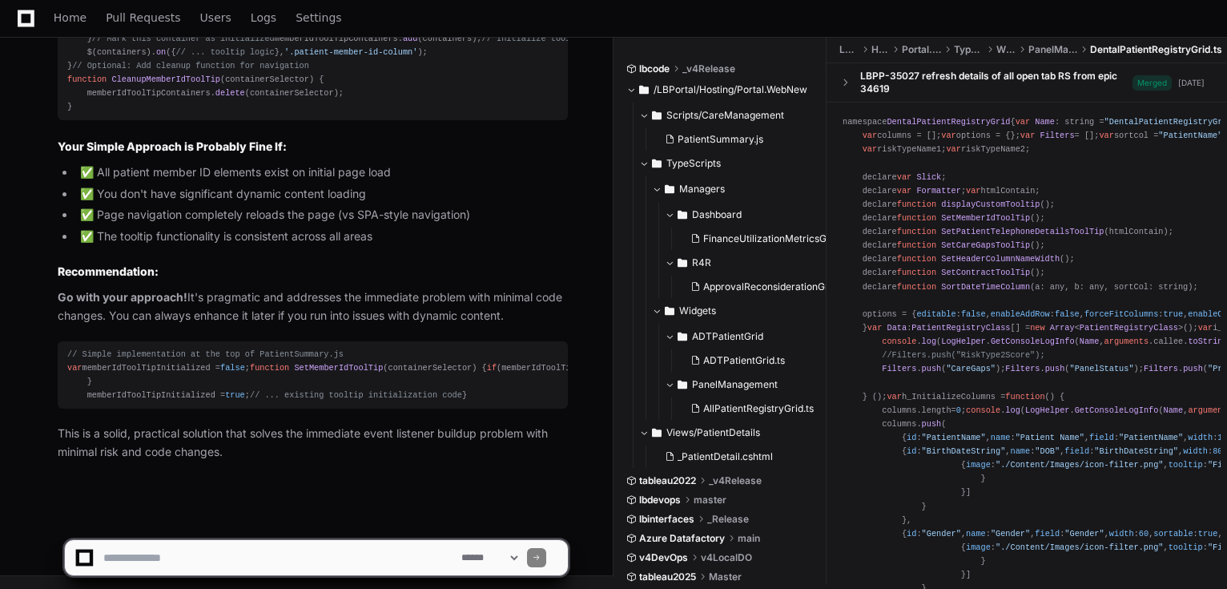
scroll to position [8121, 0]
click at [75, 363] on span "var" at bounding box center [74, 368] width 14 height 10
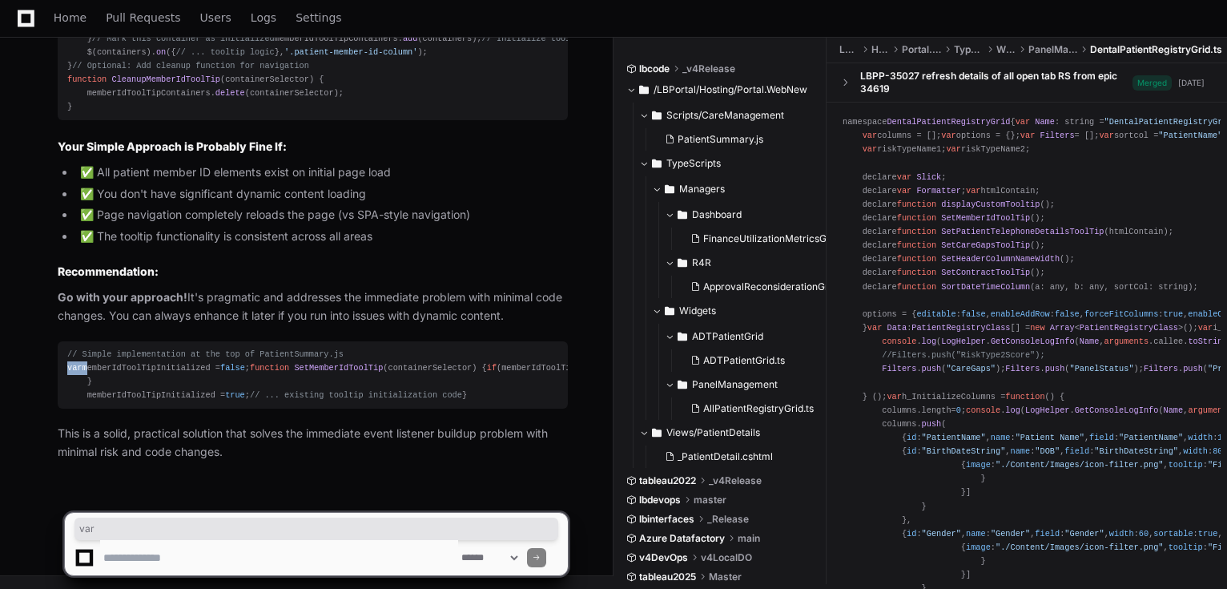
click at [75, 363] on span "var" at bounding box center [74, 368] width 14 height 10
copy div "var memberIdToolTipInitialized = false ;"
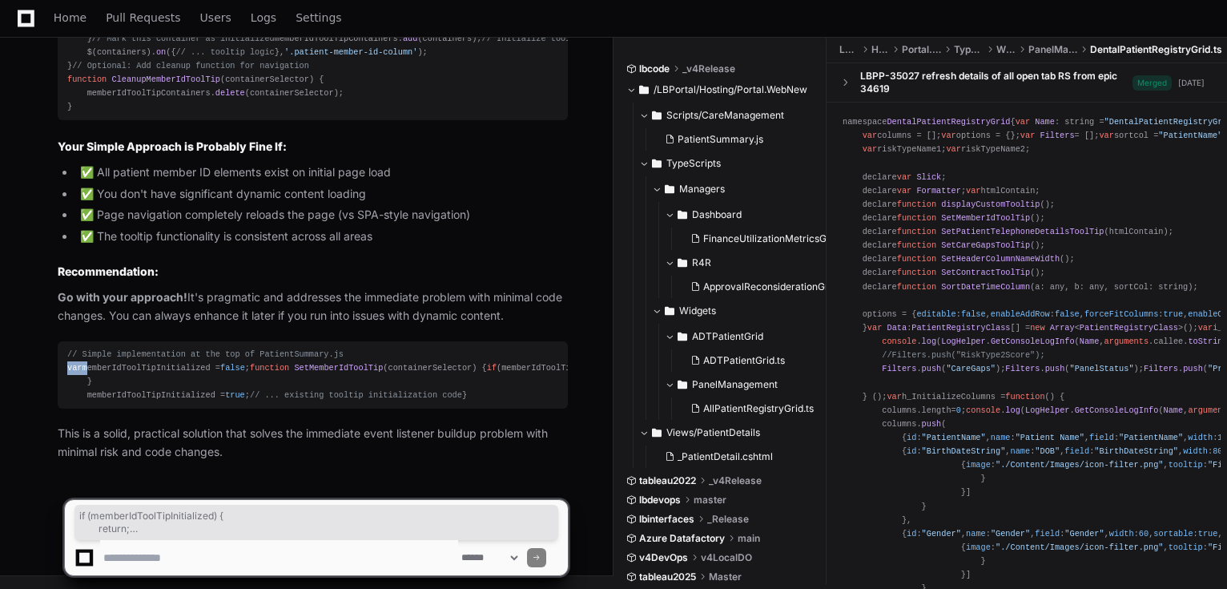
drag, startPoint x: 119, startPoint y: 344, endPoint x: 40, endPoint y: 313, distance: 84.2
drag, startPoint x: 254, startPoint y: 356, endPoint x: 27, endPoint y: 310, distance: 231.2
copy div "if (memberIdToolTipInitialized) { return ; } memberIdToolTipInitialized = true ;"
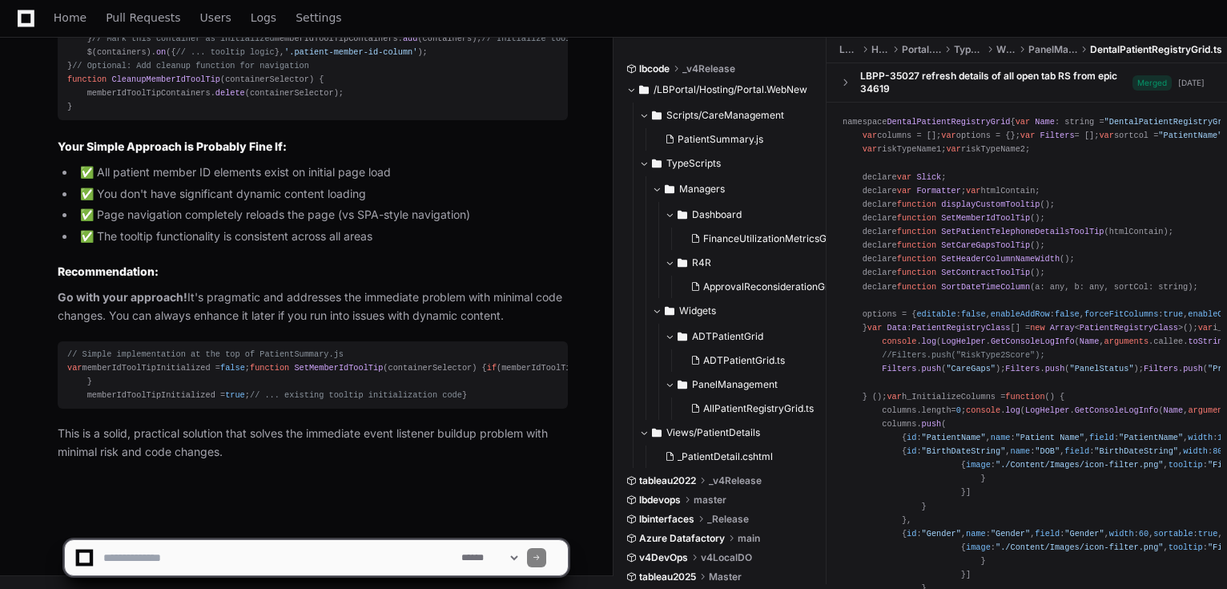
click at [223, 548] on textarea at bounding box center [279, 557] width 358 height 35
type textarea "*"
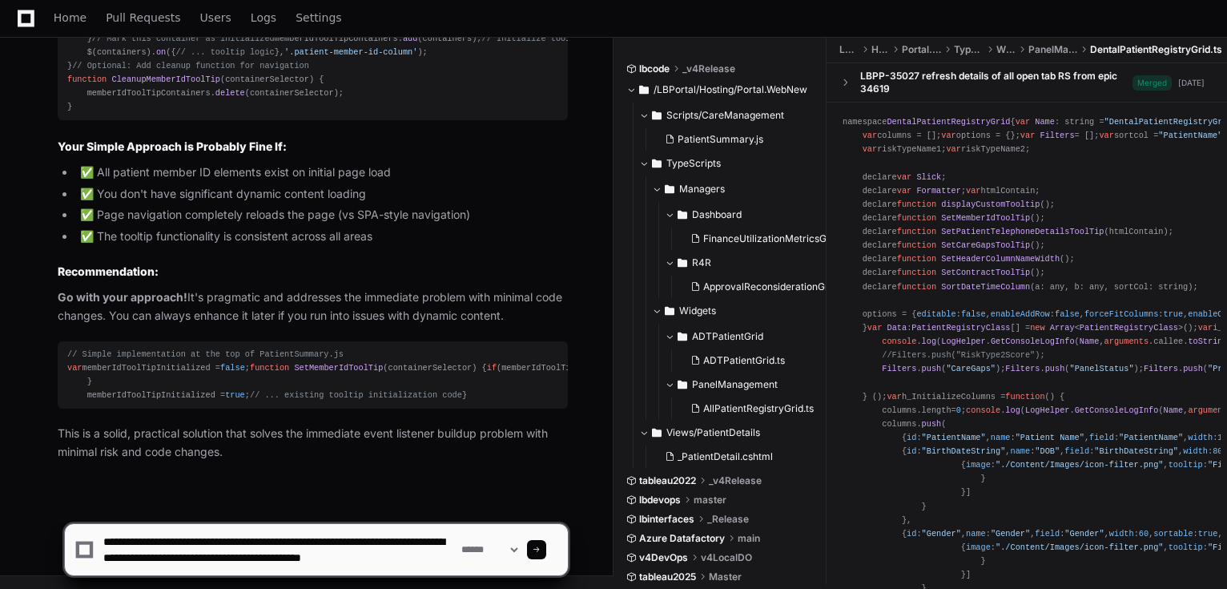
scroll to position [5, 0]
type textarea "**********"
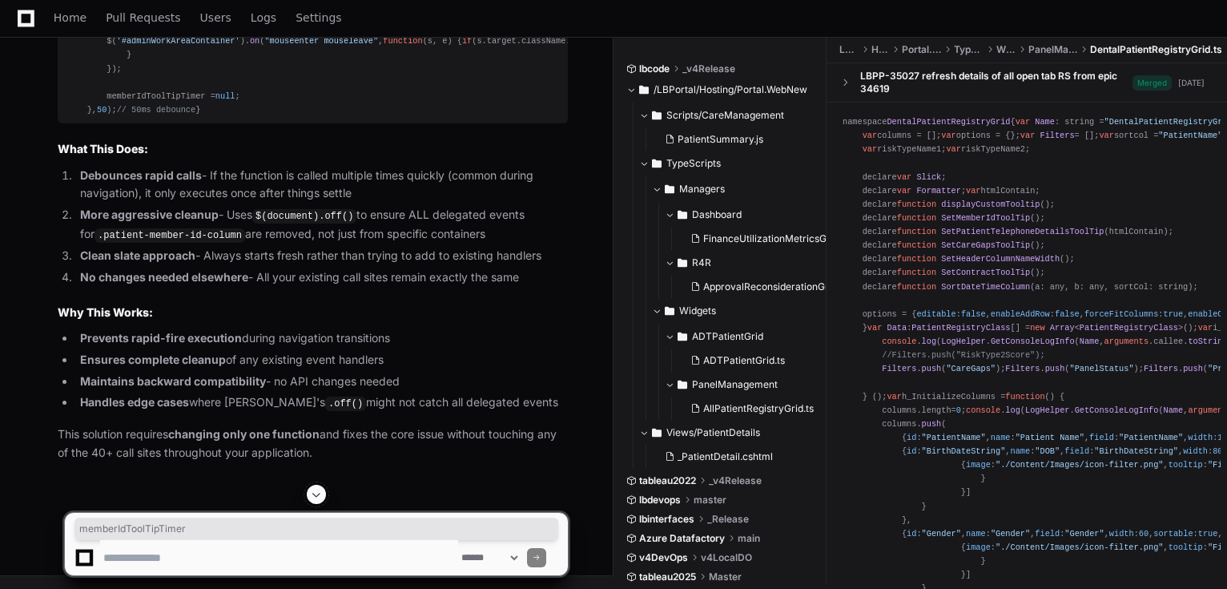
scroll to position [8798, 0]
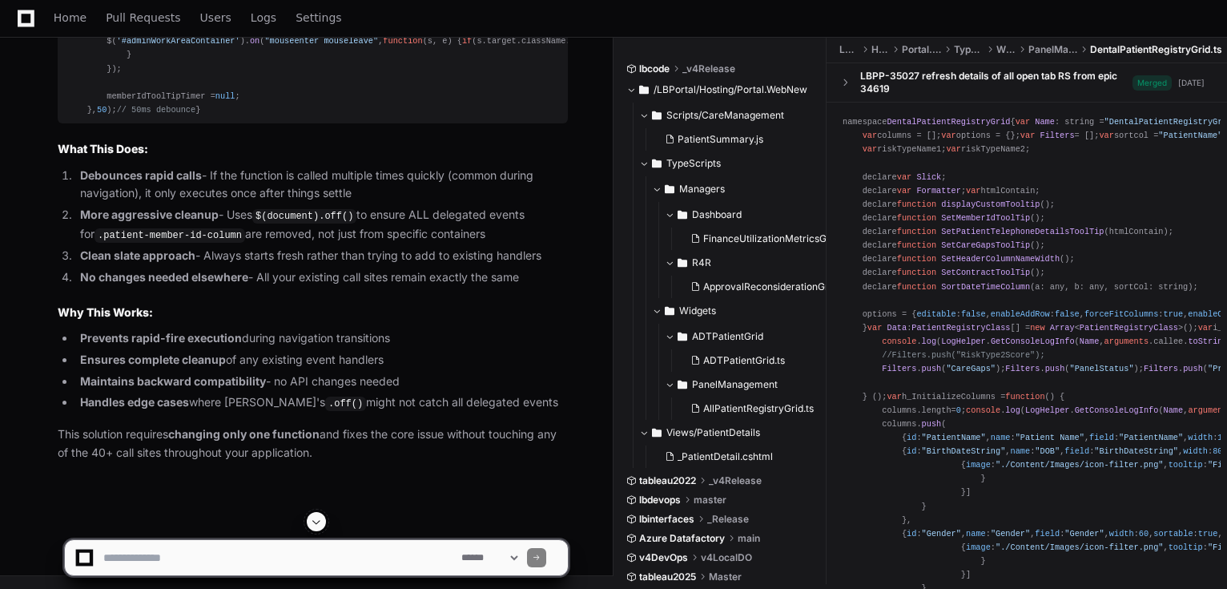
scroll to position [8798, 0]
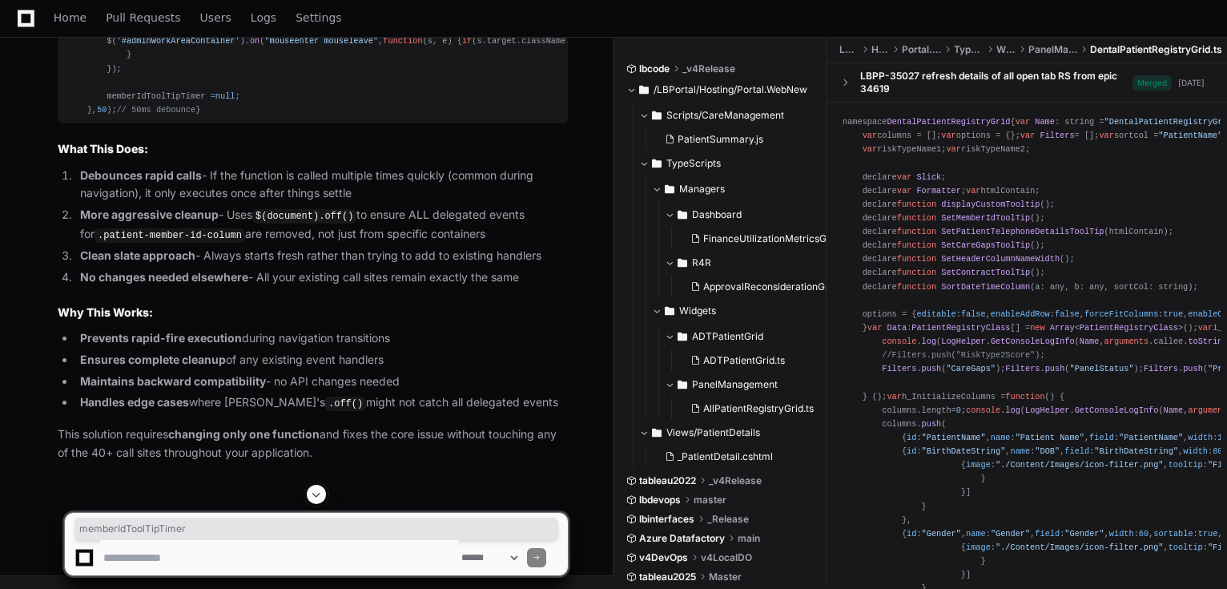
copy div "memberIdToolTipTimer"
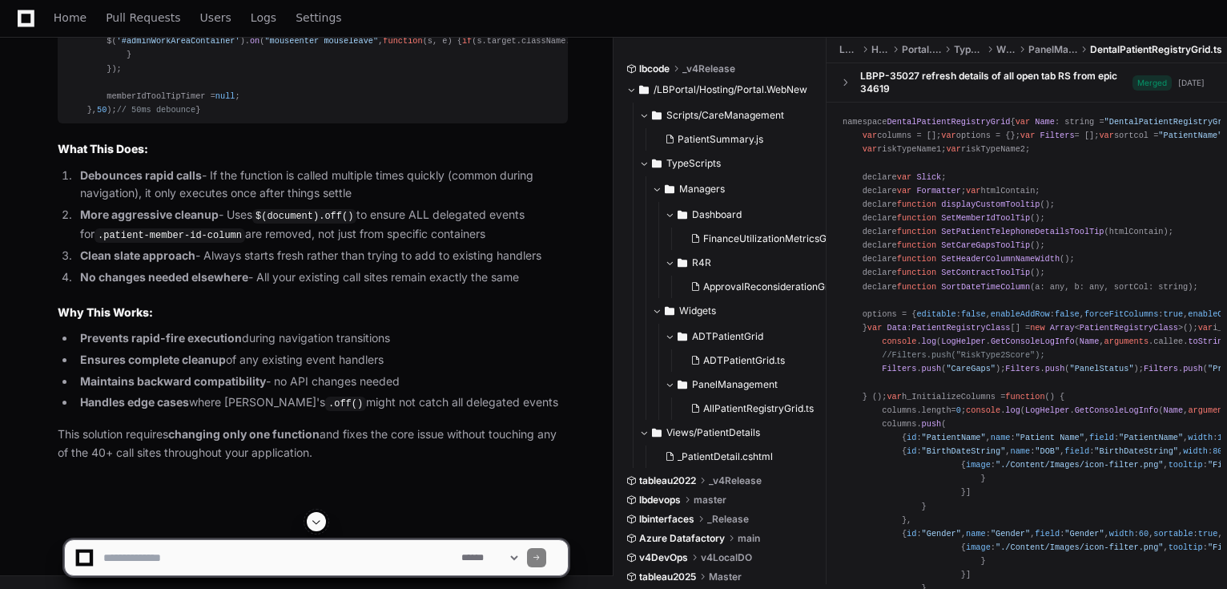
scroll to position [8862, 0]
drag, startPoint x: 132, startPoint y: 208, endPoint x: 119, endPoint y: 202, distance: 15.0
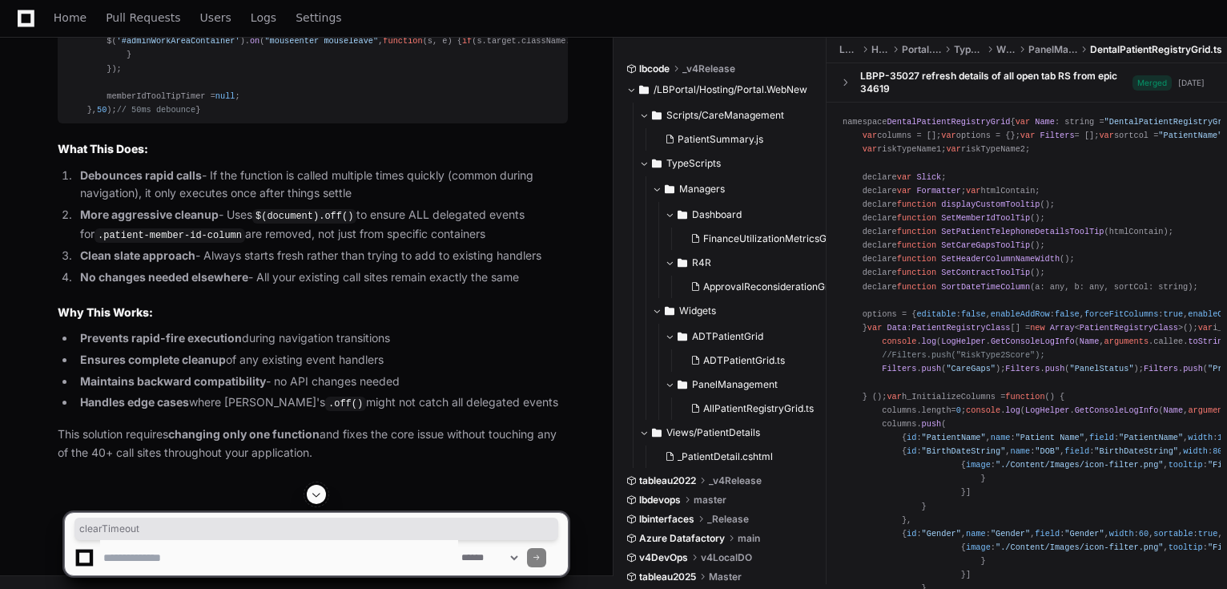
click at [244, 541] on textarea at bounding box center [279, 557] width 358 height 35
type textarea "**********"
